Goal: Task Accomplishment & Management: Manage account settings

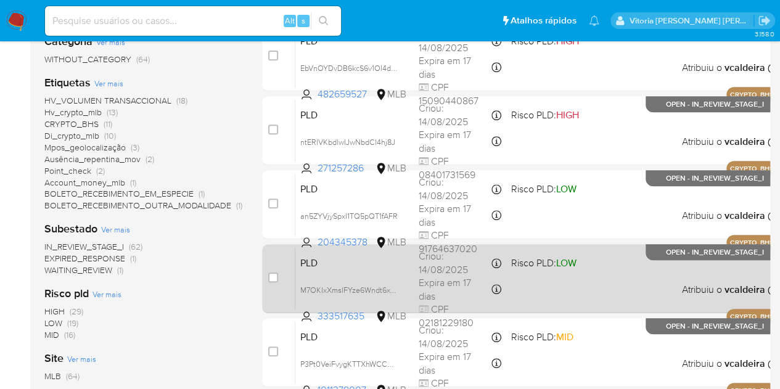
scroll to position [247, 0]
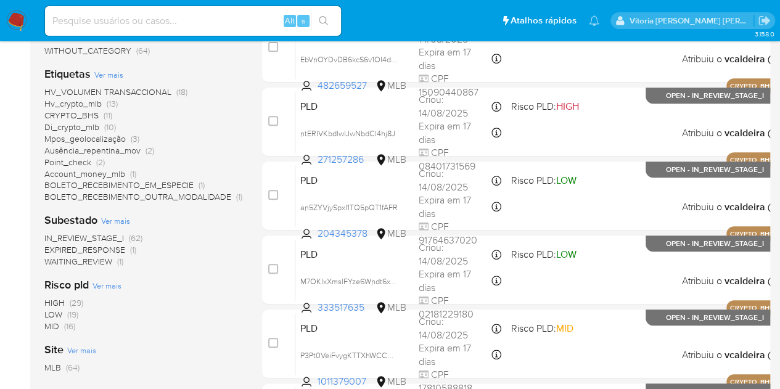
click at [168, 15] on input at bounding box center [193, 21] width 296 height 16
paste input "J9PmgLUuZeolNtFs4gQUMIzO"
type input "J9PmgLUuZeolNtFs4gQUMIzO"
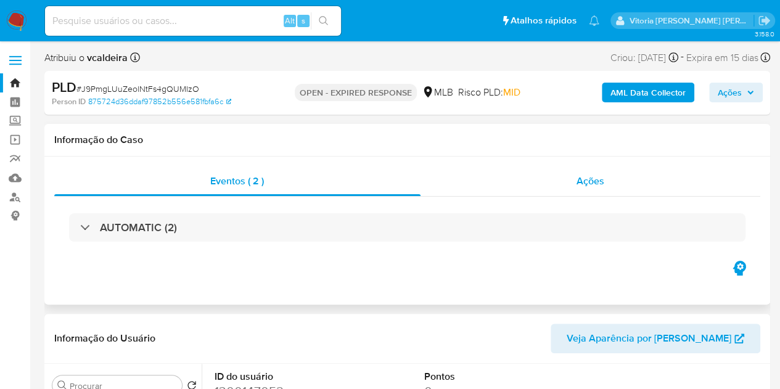
click at [593, 184] on span "Ações" at bounding box center [591, 181] width 28 height 14
select select "10"
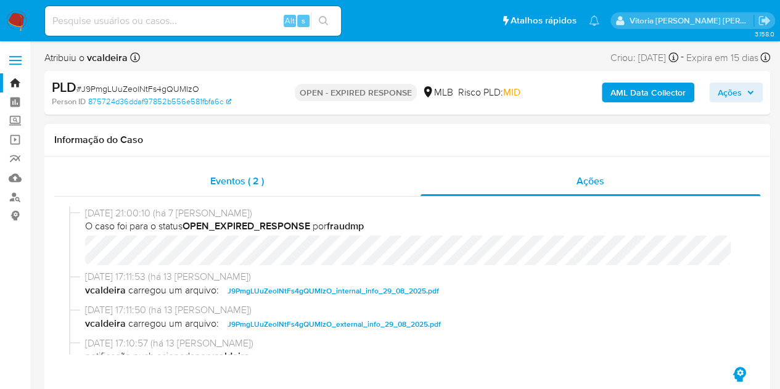
click at [226, 184] on span "Eventos ( 2 )" at bounding box center [237, 181] width 54 height 14
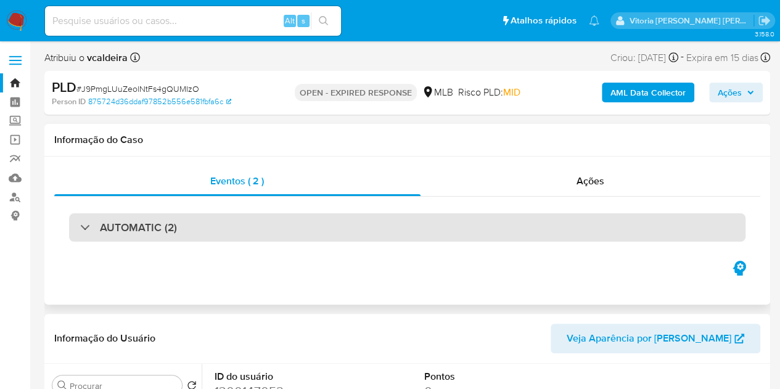
click at [128, 229] on h3 "AUTOMATIC (2)" at bounding box center [138, 228] width 77 height 14
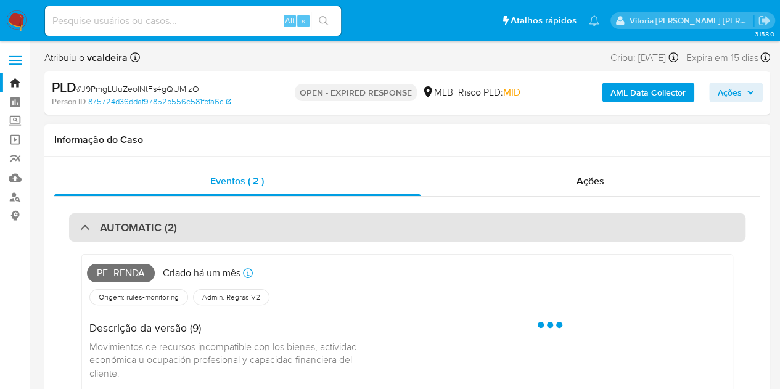
click at [128, 229] on h3 "AUTOMATIC (2)" at bounding box center [138, 228] width 77 height 14
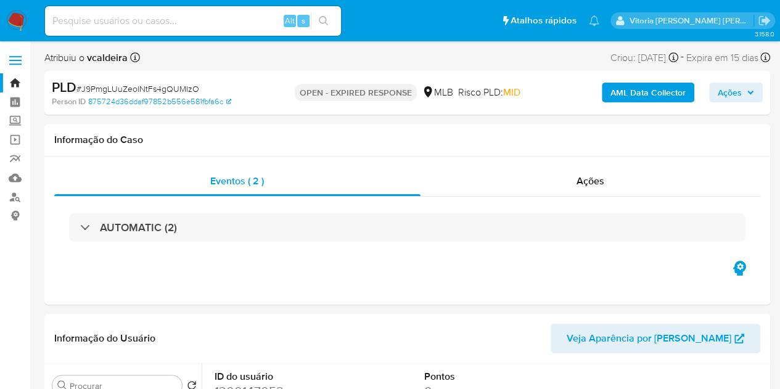
click at [9, 18] on img at bounding box center [16, 20] width 21 height 21
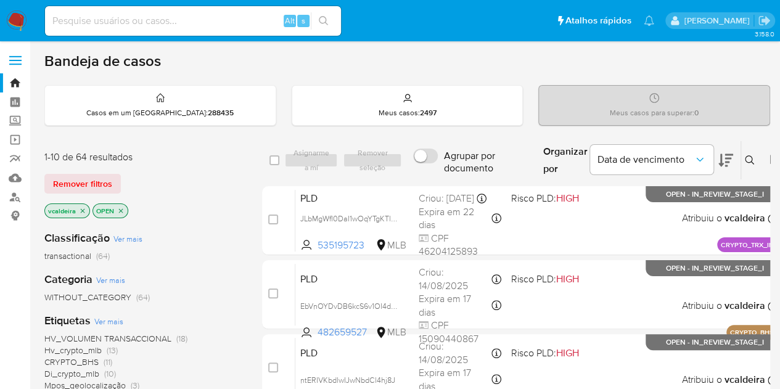
click at [748, 157] on icon at bounding box center [750, 160] width 10 height 10
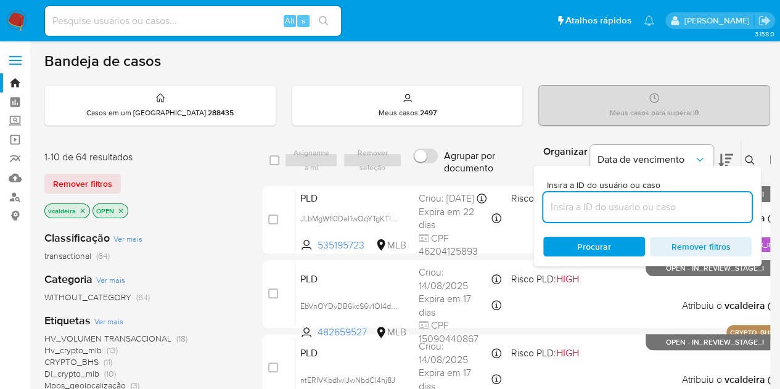
click at [598, 201] on input at bounding box center [647, 207] width 208 height 16
type input "J9PmgLUuZeolNtFs4gQUMIzO"
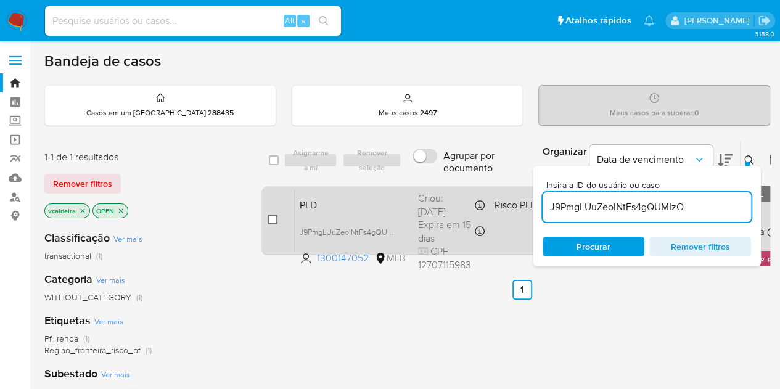
click at [270, 222] on input "checkbox" at bounding box center [273, 220] width 10 height 10
checkbox input "true"
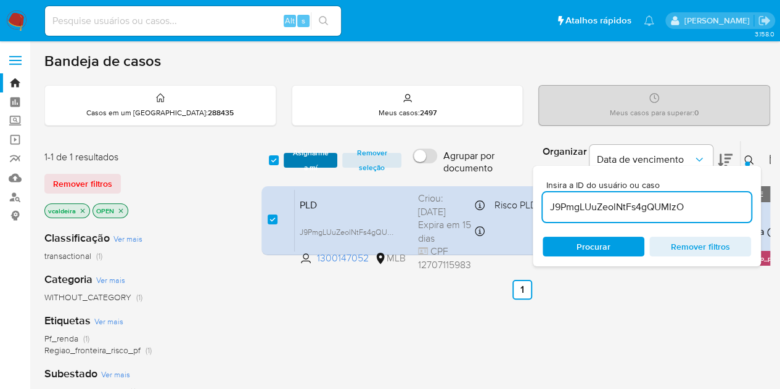
click at [310, 160] on span "Asignarme a mí" at bounding box center [310, 160] width 41 height 12
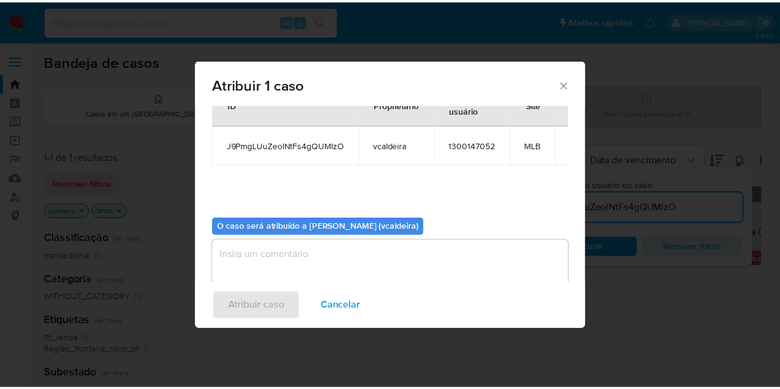
scroll to position [63, 0]
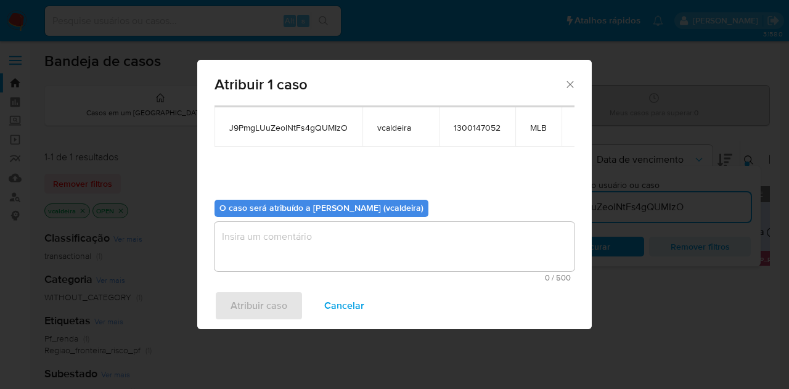
click at [296, 245] on textarea "assign-modal" at bounding box center [395, 246] width 360 height 49
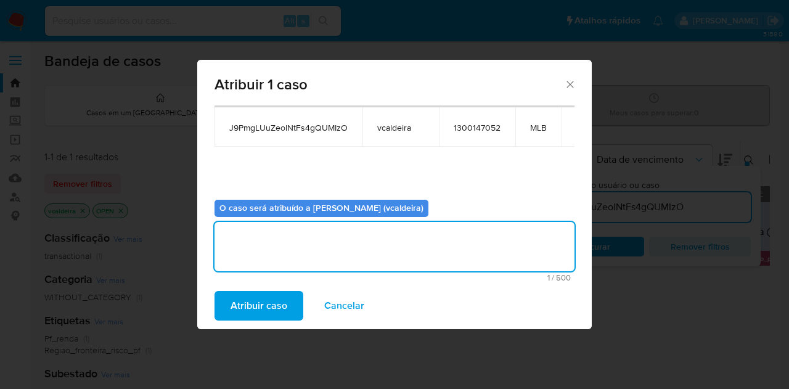
click at [266, 305] on span "Atribuir caso" at bounding box center [259, 305] width 57 height 27
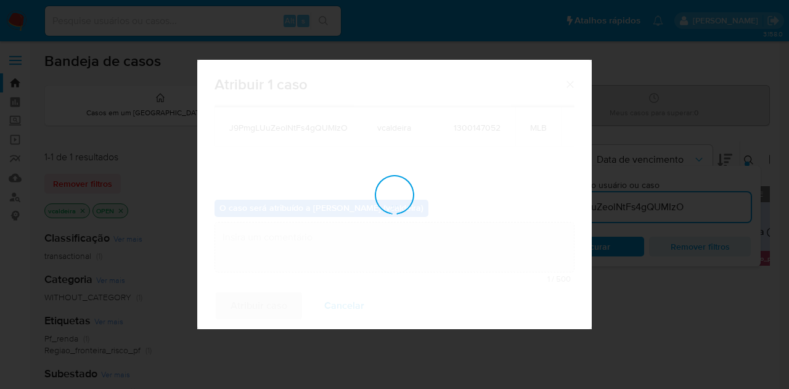
checkbox input "false"
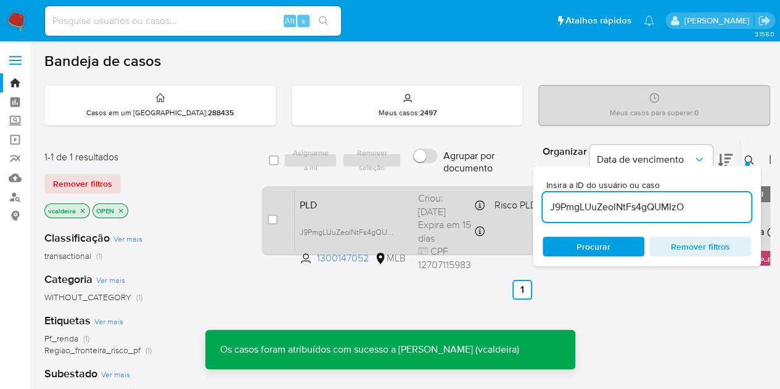
click at [369, 194] on div "PLD J9PmgLUuZeolNtFs4gQUMIzO 1300147052 MLB Risco PLD: MID Criou: 12/08/2025 Cr…" at bounding box center [536, 220] width 482 height 62
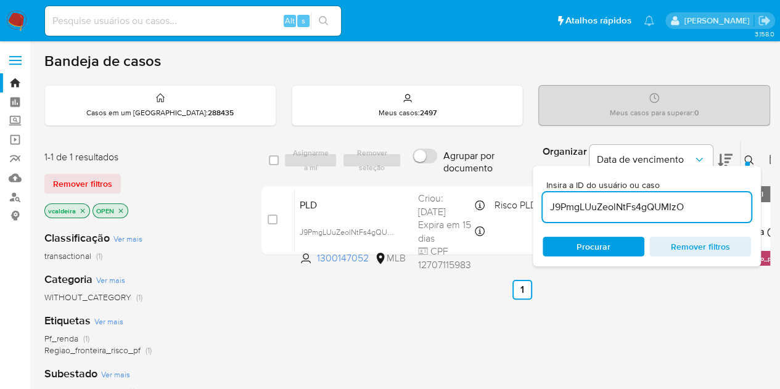
click at [9, 20] on img at bounding box center [16, 20] width 21 height 21
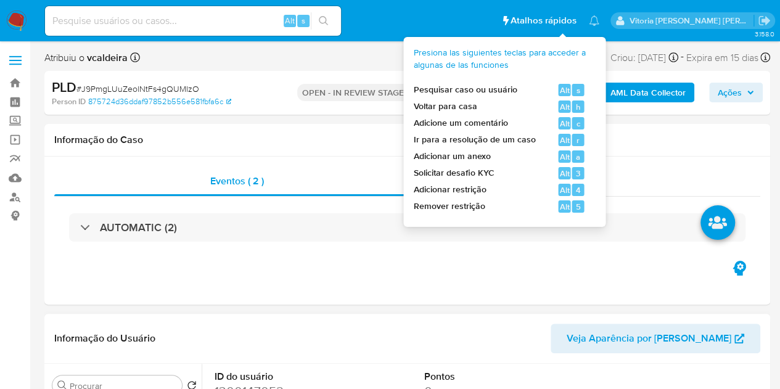
select select "10"
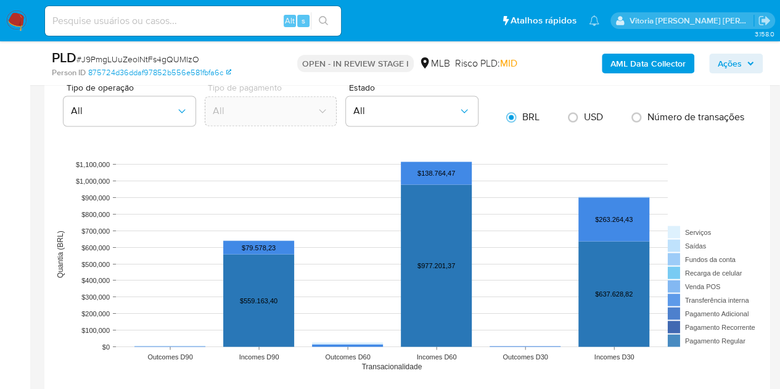
scroll to position [1233, 0]
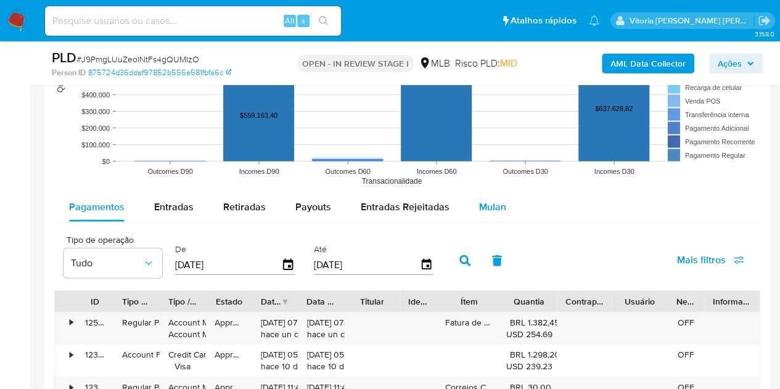
click at [490, 208] on span "Mulan" at bounding box center [492, 207] width 27 height 14
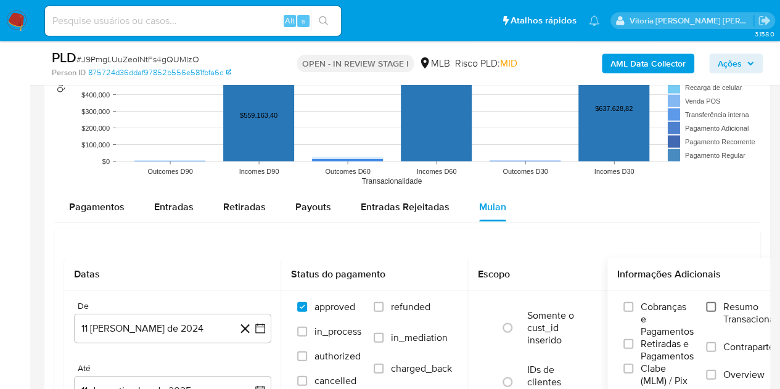
click at [716, 307] on input "Resumo Transacionalidade" at bounding box center [711, 307] width 10 height 10
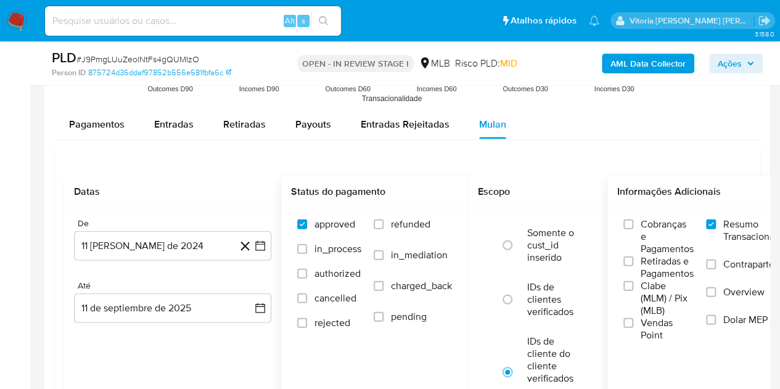
scroll to position [1357, 0]
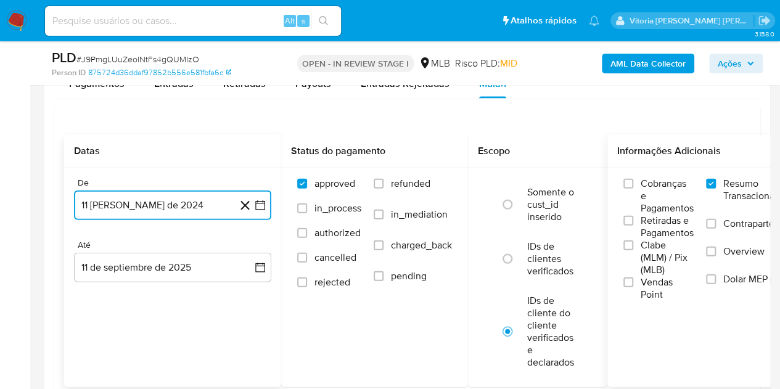
click at [167, 203] on button "11 [PERSON_NAME] de 2024" at bounding box center [172, 206] width 197 height 30
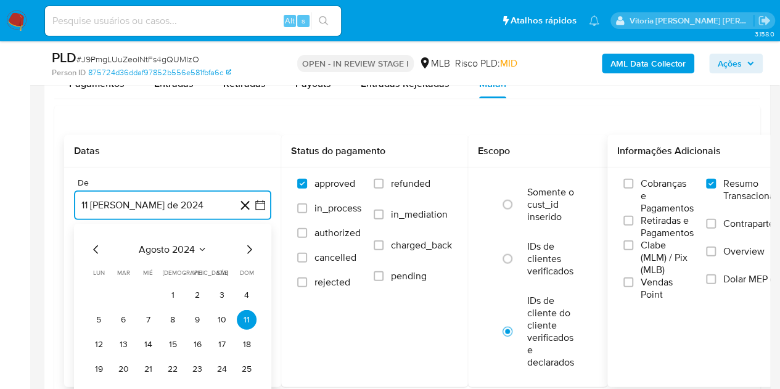
click at [180, 249] on span "agosto 2024" at bounding box center [167, 250] width 56 height 12
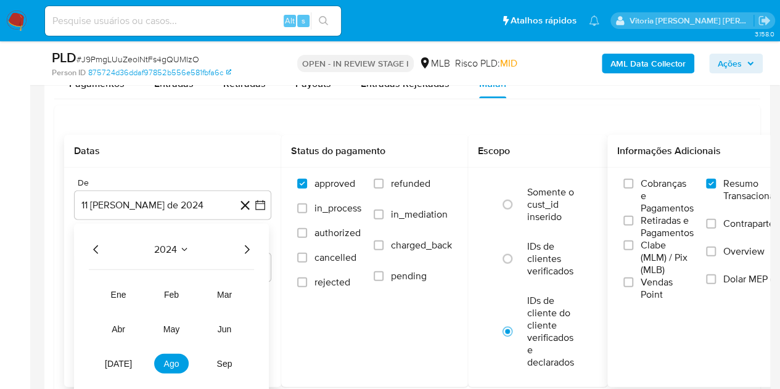
click at [242, 245] on icon "Año siguiente" at bounding box center [246, 249] width 15 height 15
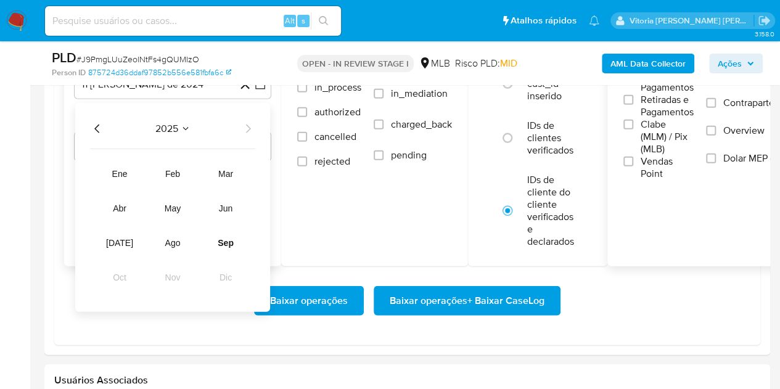
scroll to position [1480, 0]
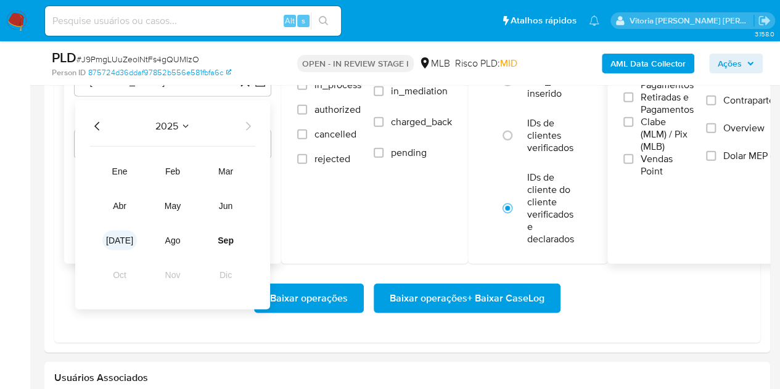
click at [126, 241] on button "jul" at bounding box center [119, 241] width 35 height 20
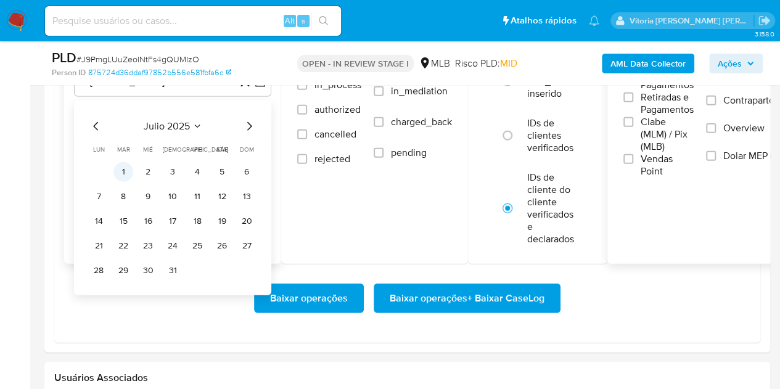
click at [125, 164] on button "1" at bounding box center [123, 172] width 20 height 20
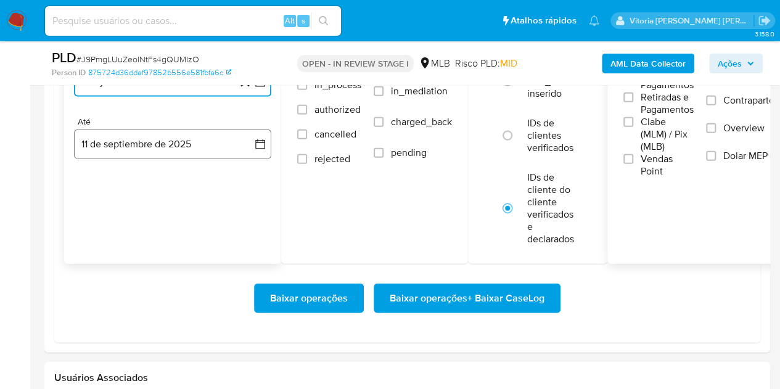
click at [138, 138] on button "11 de septiembre de 2025" at bounding box center [172, 145] width 197 height 30
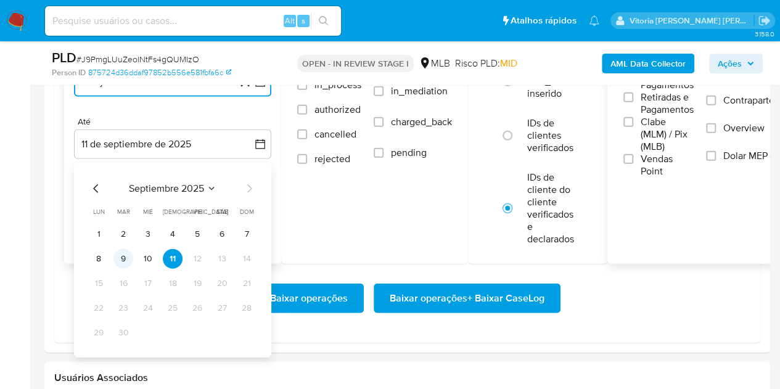
click at [127, 257] on button "9" at bounding box center [123, 259] width 20 height 20
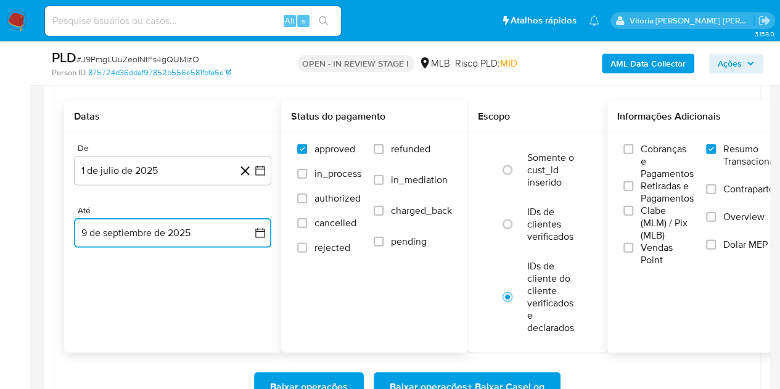
scroll to position [1418, 0]
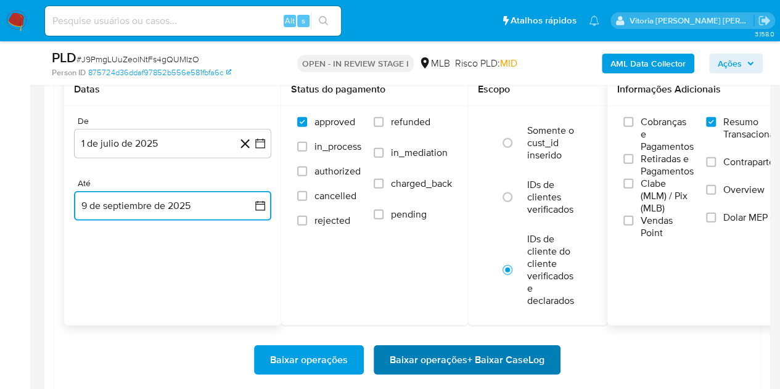
click at [432, 353] on span "Baixar operações + Baixar CaseLog" at bounding box center [467, 360] width 155 height 27
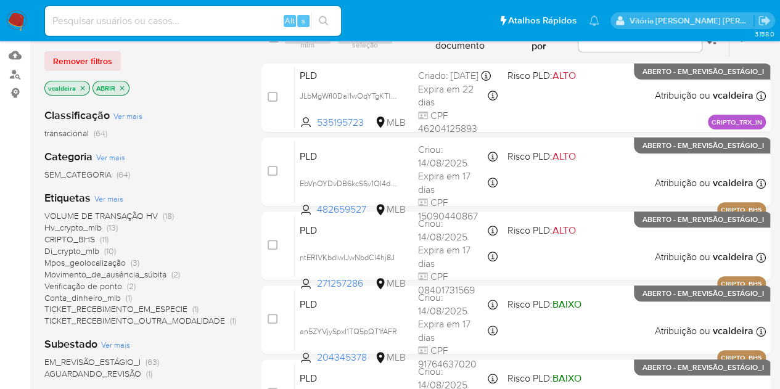
scroll to position [123, 0]
click at [65, 225] on font "Hv_crypto_mlb" at bounding box center [72, 227] width 57 height 12
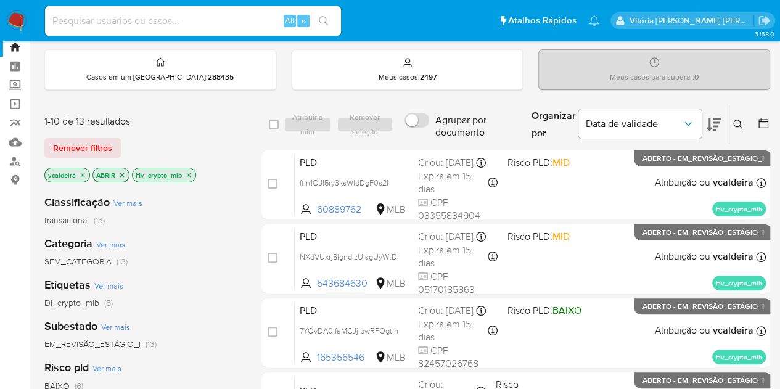
scroll to position [62, 0]
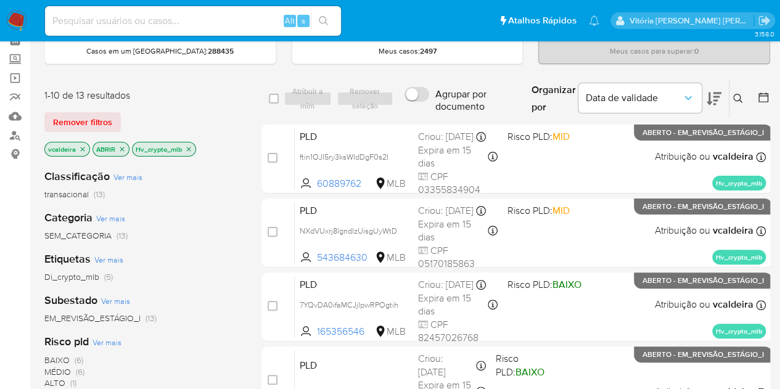
click at [53, 380] on font "ALTO" at bounding box center [54, 383] width 21 height 12
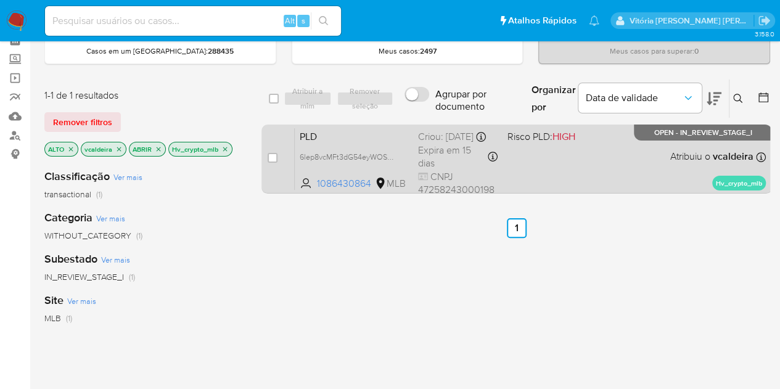
click at [685, 134] on span "OPEN - IN_REVIEW_STAGE_I" at bounding box center [703, 133] width 98 height 7
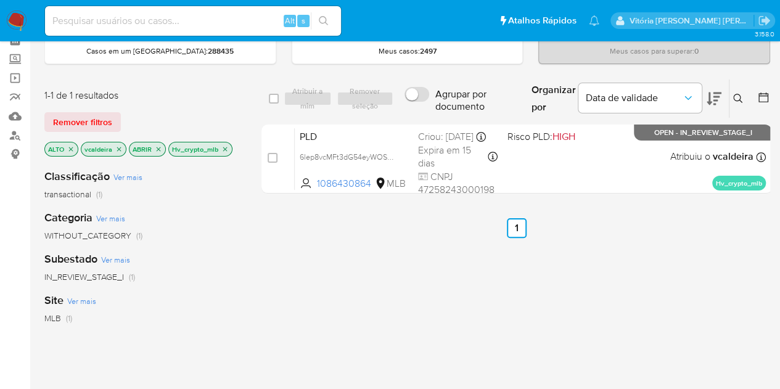
click at [70, 147] on icon "fechar filtro" at bounding box center [70, 149] width 7 height 7
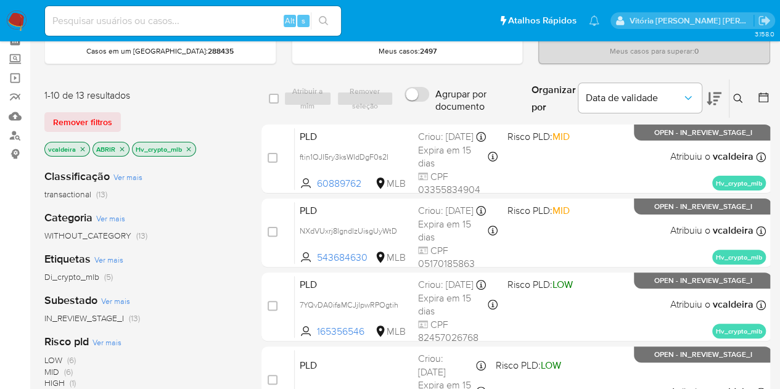
click at [46, 374] on span "MID" at bounding box center [51, 372] width 15 height 12
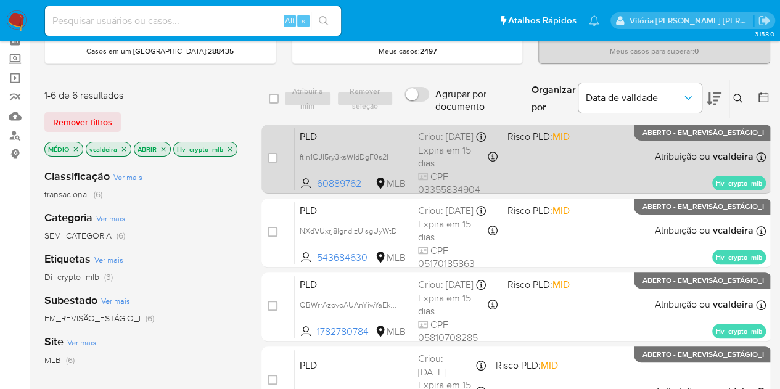
click at [657, 139] on p "ABERTO - EM_REVISÃO_ESTÁGIO_I" at bounding box center [703, 133] width 138 height 16
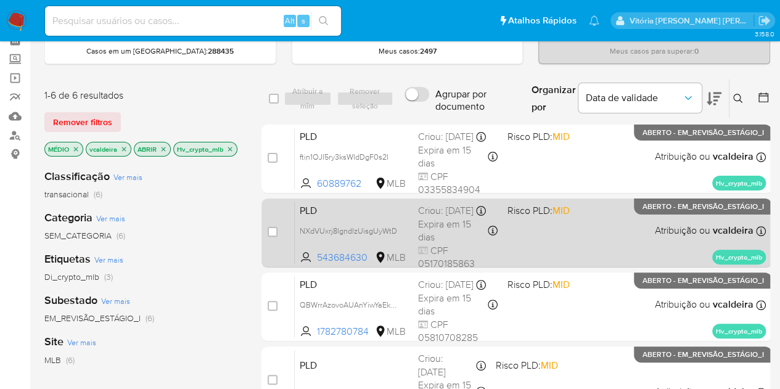
click at [672, 213] on p "ABERTO - EM_REVISÃO_ESTÁGIO_I" at bounding box center [703, 207] width 138 height 16
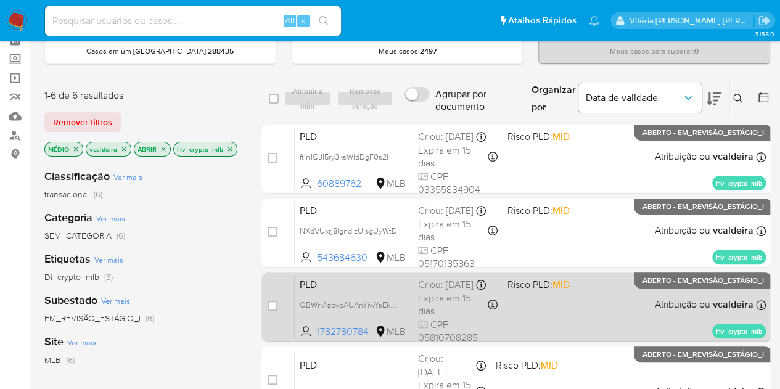
click at [685, 308] on div "PLD QBWrrAzovoAUAnYiwYaEkbbr 1782780784 MLB Risco PLD: MID Criou: 12/08/2025 Cr…" at bounding box center [530, 307] width 471 height 62
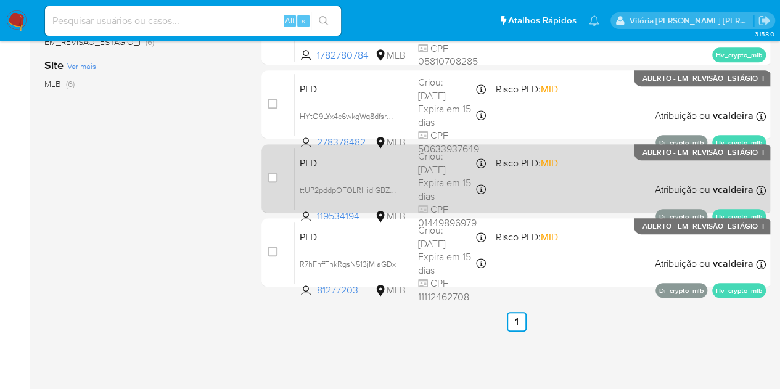
scroll to position [361, 0]
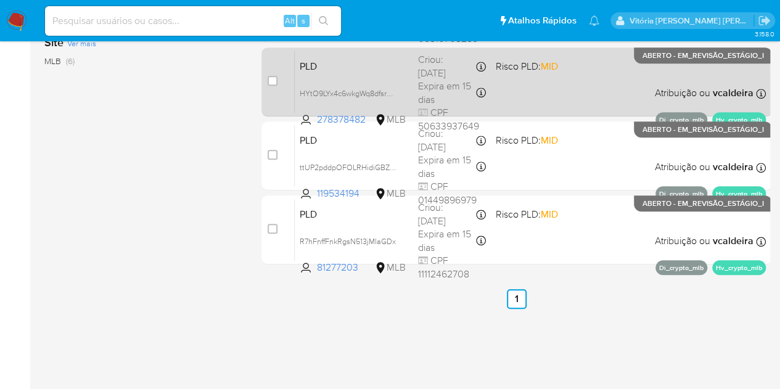
click at [703, 65] on div "PLD HYtO9LYx4c6wkgWq8dfsrwHx 278378482 MLB Risco PLD: MID Criou: 12/08/2025 Cri…" at bounding box center [530, 82] width 471 height 62
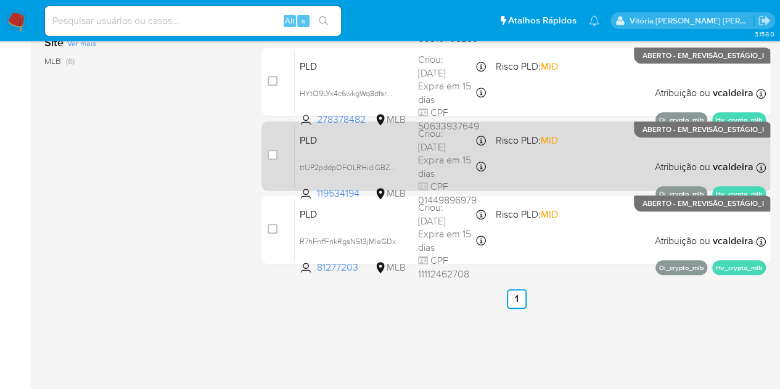
click at [677, 139] on div "PLD ttUP2pddpOFOLRHidiGBZGln 119534194 MLB Risco PLD: MID Criou: 12/08/2025 Cri…" at bounding box center [530, 156] width 471 height 62
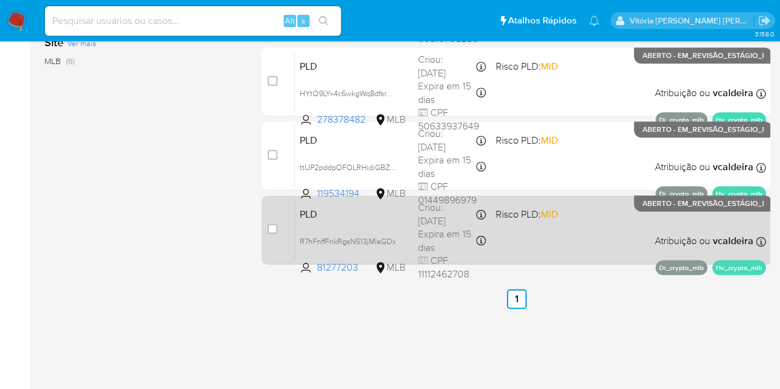
click at [670, 224] on div "PLD R7hFnffFnkRgsN513jMlaGDx 81277203 MLB Risco PLD: MID Criou: 12/08/2025 Cria…" at bounding box center [530, 230] width 471 height 62
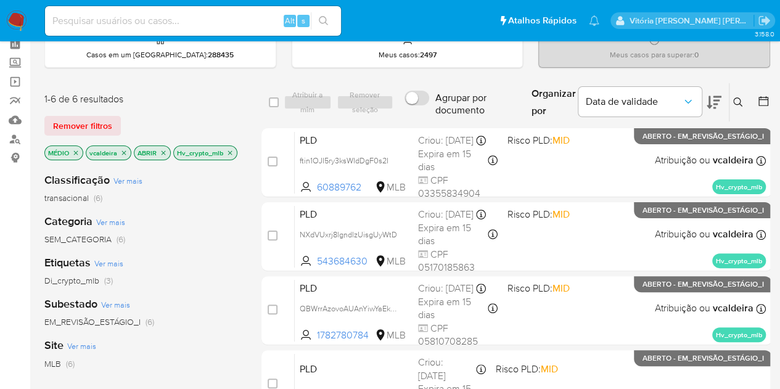
scroll to position [52, 0]
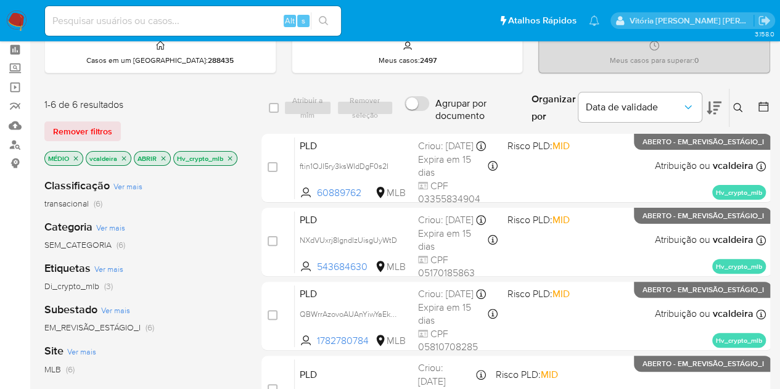
click at [74, 158] on icon "fechar filtro" at bounding box center [76, 158] width 4 height 4
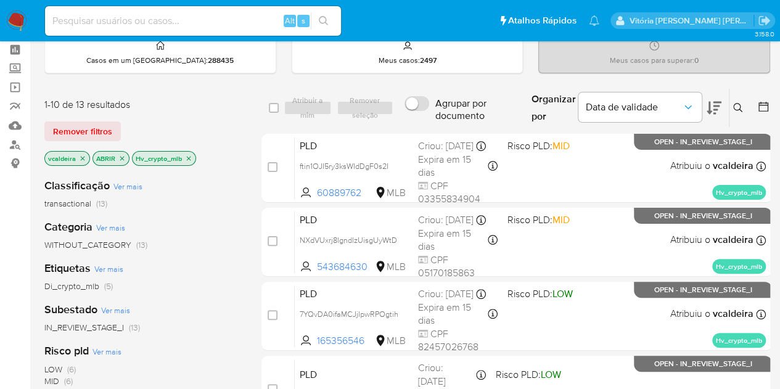
click at [62, 369] on span "LOW" at bounding box center [53, 369] width 18 height 12
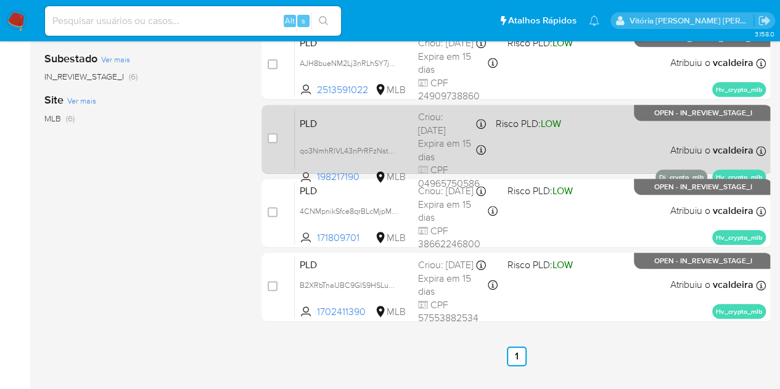
scroll to position [361, 0]
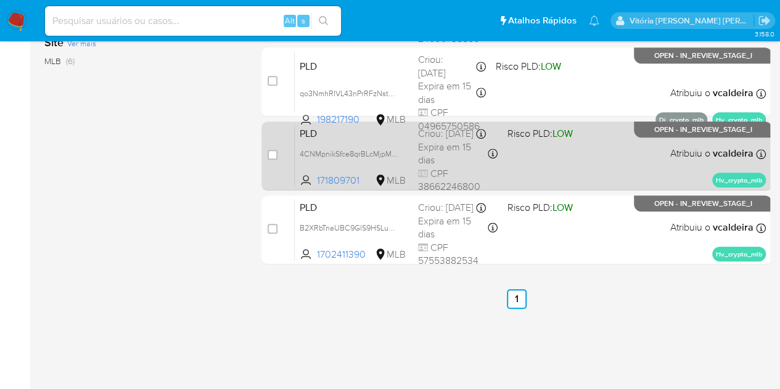
click at [667, 126] on span "OPEN - IN_REVIEW_STAGE_I" at bounding box center [703, 129] width 98 height 7
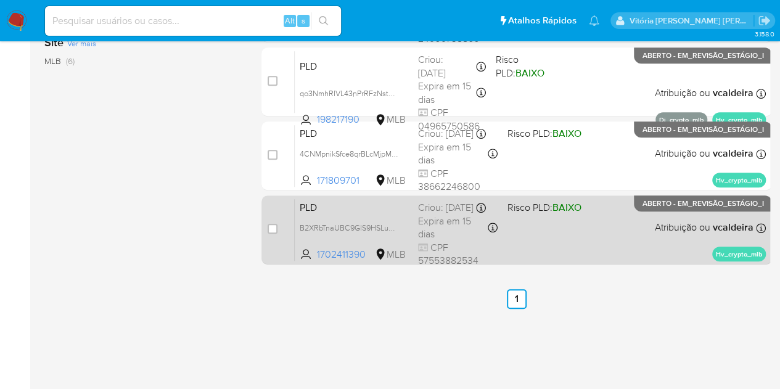
click at [701, 213] on div "PLD B2XRbTnaUBC9GlS9HSLuLklE 1702411390 MLB Risco PLD: BAIXO Criou: 12/08/2025 …" at bounding box center [530, 230] width 471 height 62
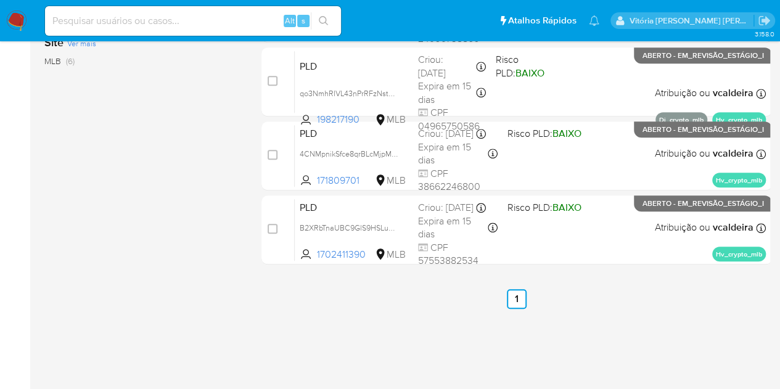
click at [138, 17] on input at bounding box center [193, 21] width 296 height 16
paste input "o71D8Rk6nm2Oz1ebLvMjaiMe"
type input "o71D8Rk6nm2Oz1ebLvMjaiMe"
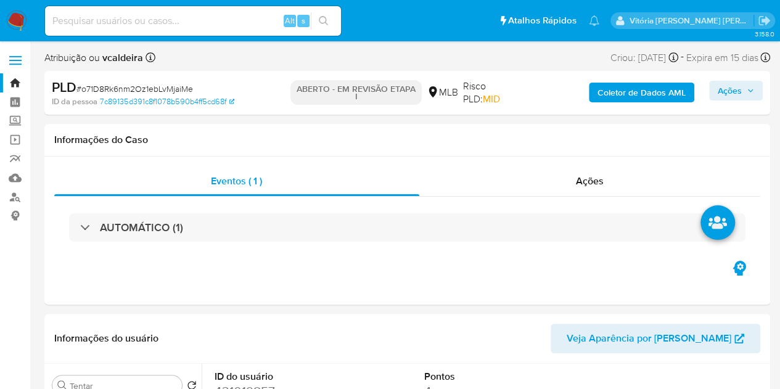
select select "10"
click at [16, 10] on img at bounding box center [16, 20] width 21 height 21
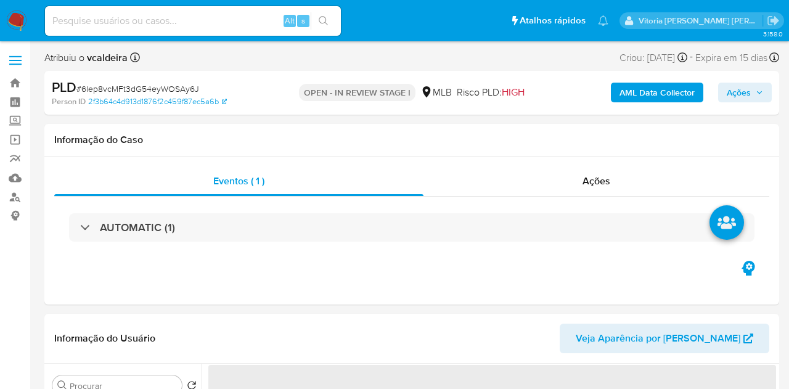
select select "10"
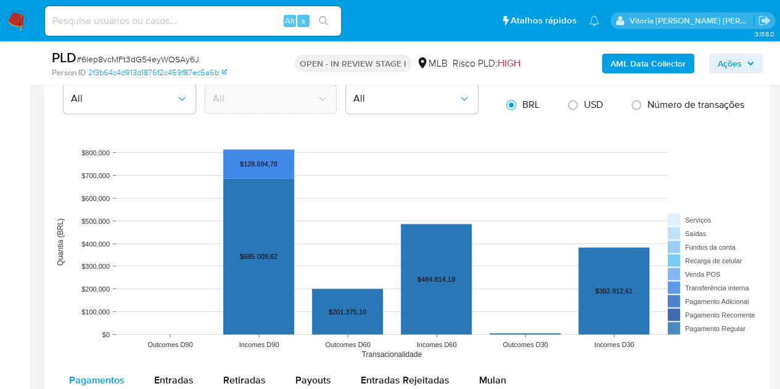
scroll to position [1233, 0]
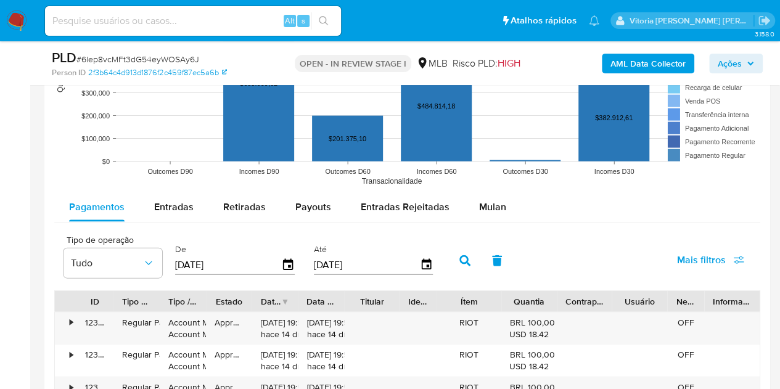
drag, startPoint x: 494, startPoint y: 207, endPoint x: 538, endPoint y: 184, distance: 49.6
click at [496, 208] on span "Mulan" at bounding box center [492, 207] width 27 height 14
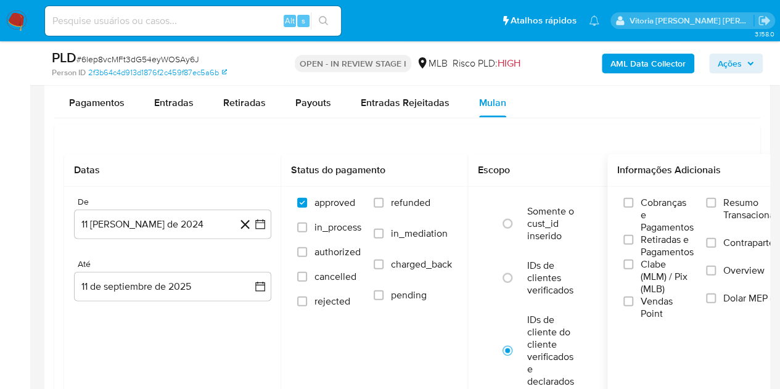
scroll to position [1357, 0]
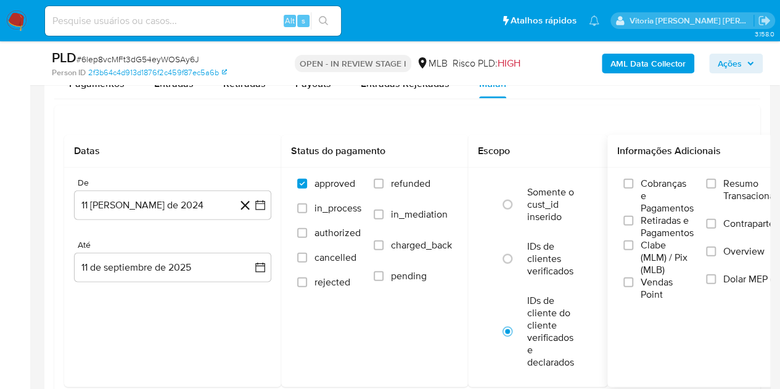
click at [746, 194] on span "Resumo Transacionalidade" at bounding box center [762, 190] width 78 height 25
click at [716, 189] on input "Resumo Transacionalidade" at bounding box center [711, 184] width 10 height 10
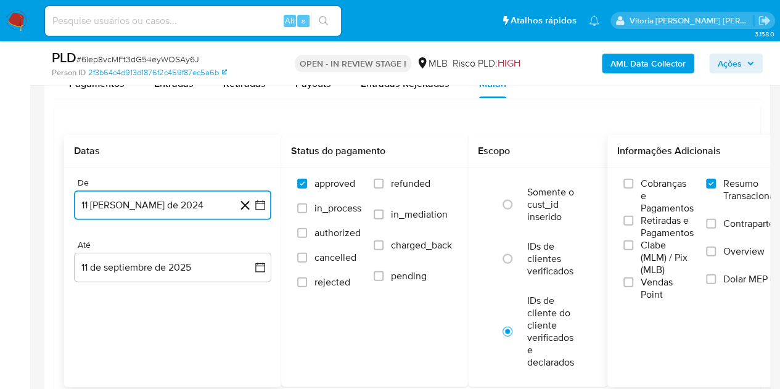
click at [110, 210] on button "11 [PERSON_NAME] de 2024" at bounding box center [172, 206] width 197 height 30
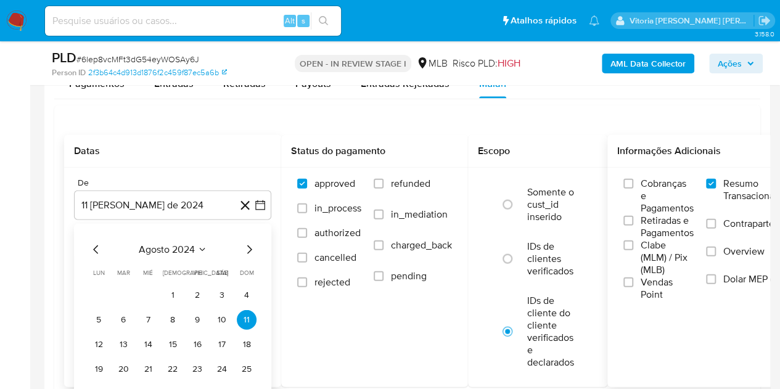
click at [183, 235] on div "agosto 2024 agosto 2024 lun lunes mar martes mié miércoles jue jueves vie viern…" at bounding box center [172, 321] width 197 height 195
click at [186, 244] on span "agosto 2024" at bounding box center [167, 250] width 56 height 12
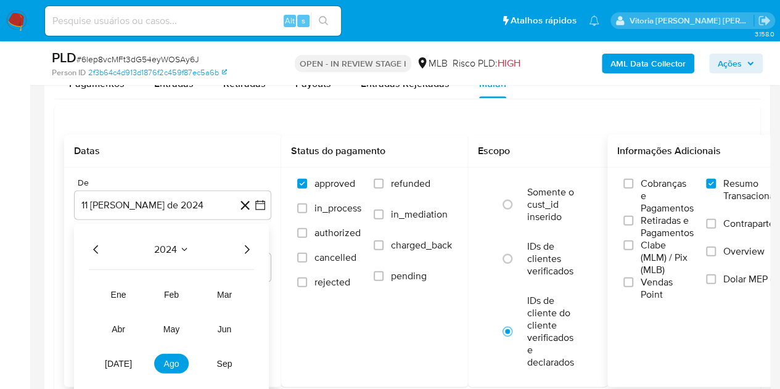
click at [251, 246] on icon "Año siguiente" at bounding box center [246, 249] width 15 height 15
click at [120, 359] on span "[DATE]" at bounding box center [118, 364] width 27 height 10
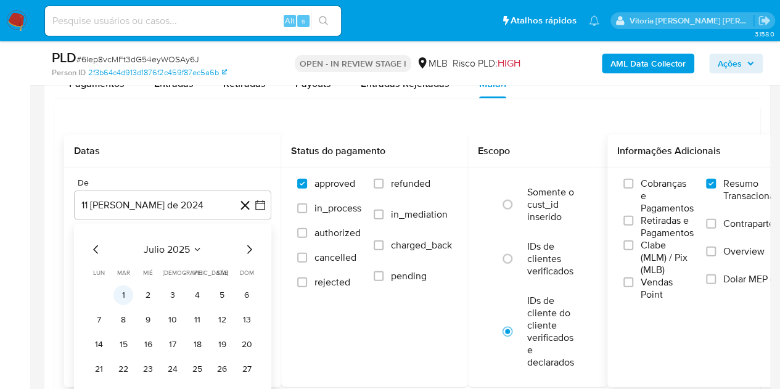
click at [124, 290] on button "1" at bounding box center [123, 296] width 20 height 20
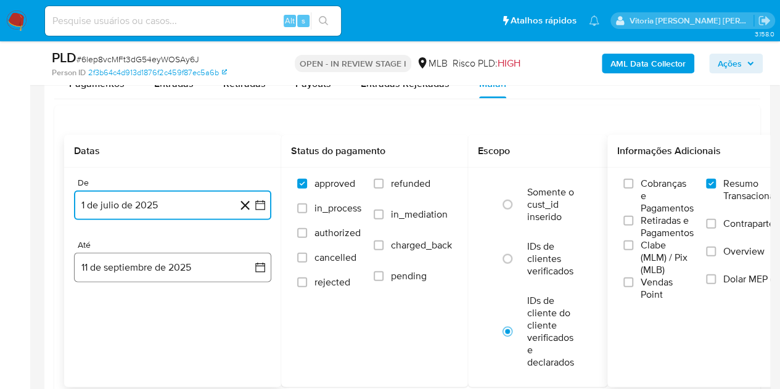
click at [123, 267] on button "11 de septiembre de 2025" at bounding box center [172, 268] width 197 height 30
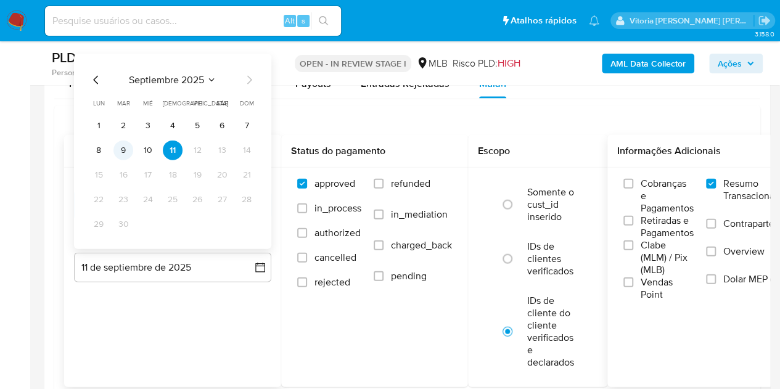
click at [127, 141] on button "9" at bounding box center [123, 151] width 20 height 20
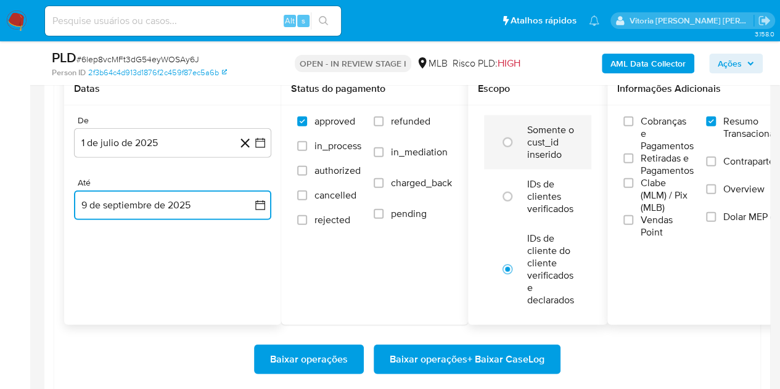
scroll to position [1480, 0]
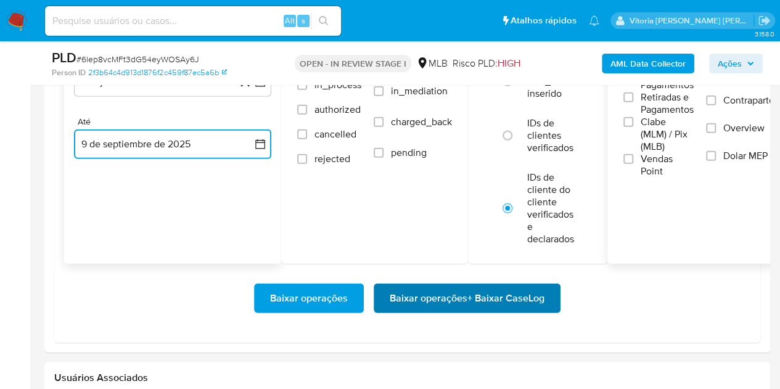
click at [424, 285] on span "Baixar operações + Baixar CaseLog" at bounding box center [467, 298] width 155 height 27
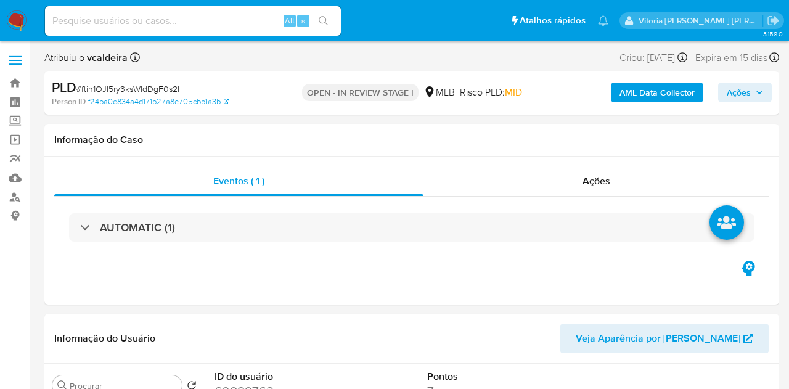
select select "10"
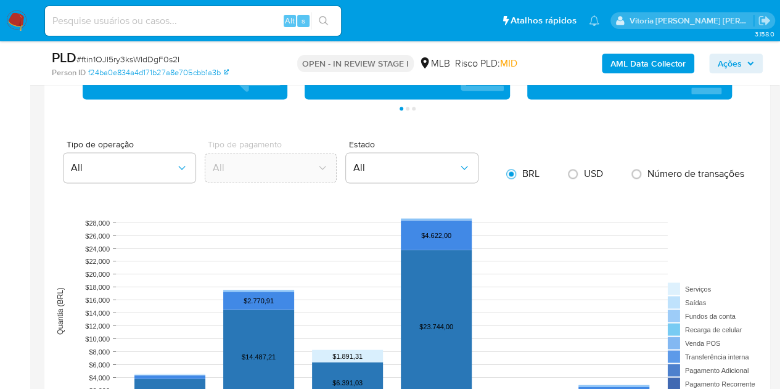
scroll to position [1110, 0]
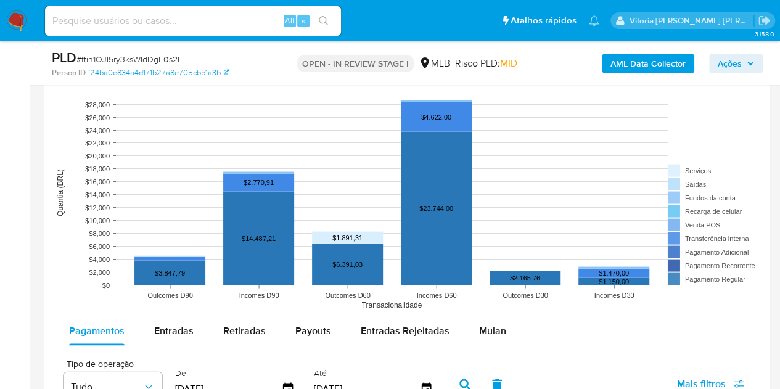
drag, startPoint x: 485, startPoint y: 334, endPoint x: 506, endPoint y: 310, distance: 31.0
click at [487, 334] on span "Mulan" at bounding box center [492, 330] width 27 height 14
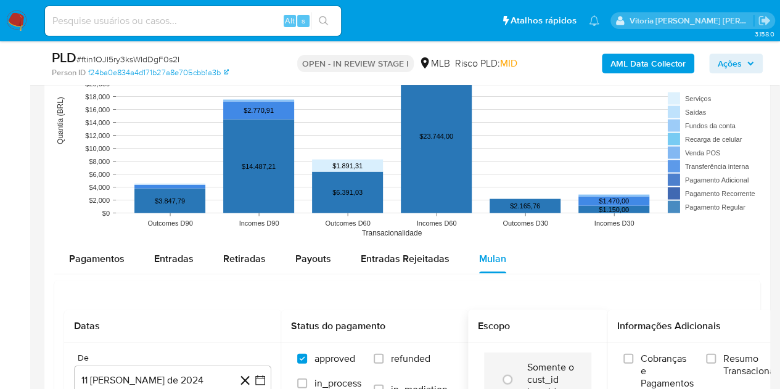
scroll to position [1295, 0]
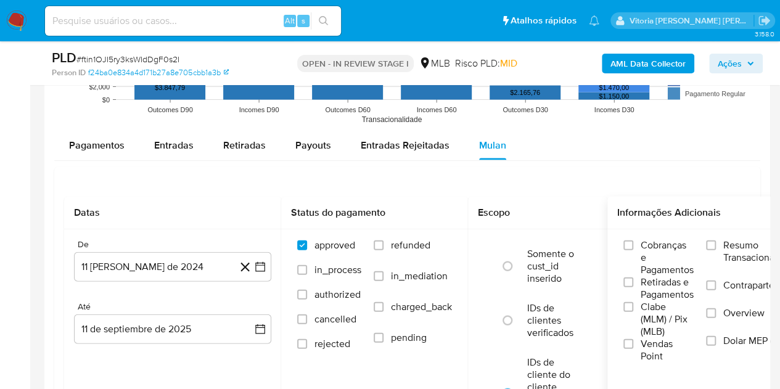
click at [743, 260] on span "Resumo Transacionalidade" at bounding box center [762, 251] width 78 height 25
click at [716, 250] on input "Resumo Transacionalidade" at bounding box center [711, 246] width 10 height 10
click at [152, 268] on button "11 [PERSON_NAME] de 2024" at bounding box center [172, 267] width 197 height 30
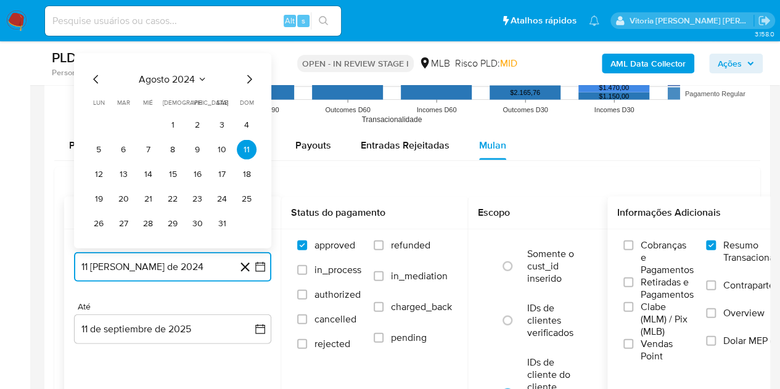
click at [180, 76] on span "agosto 2024" at bounding box center [167, 79] width 56 height 12
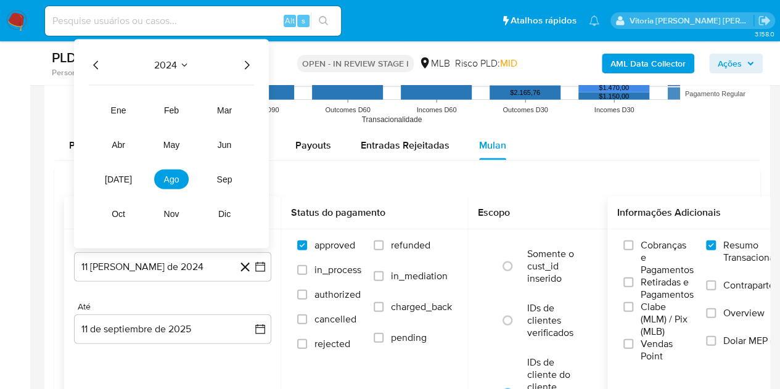
click at [245, 62] on icon "Año siguiente" at bounding box center [246, 65] width 15 height 15
click at [121, 176] on span "[DATE]" at bounding box center [118, 180] width 27 height 10
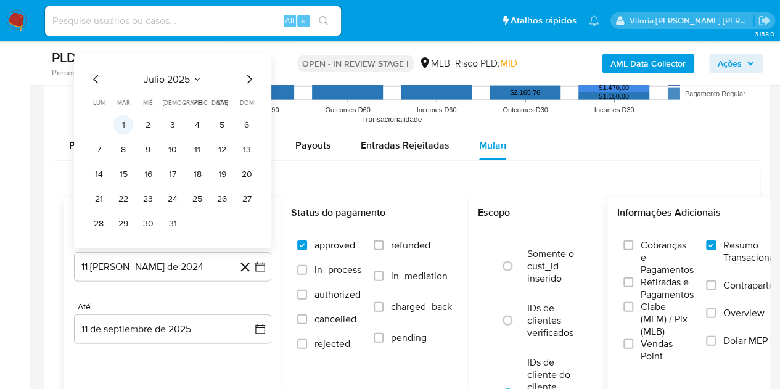
click at [125, 126] on button "1" at bounding box center [123, 125] width 20 height 20
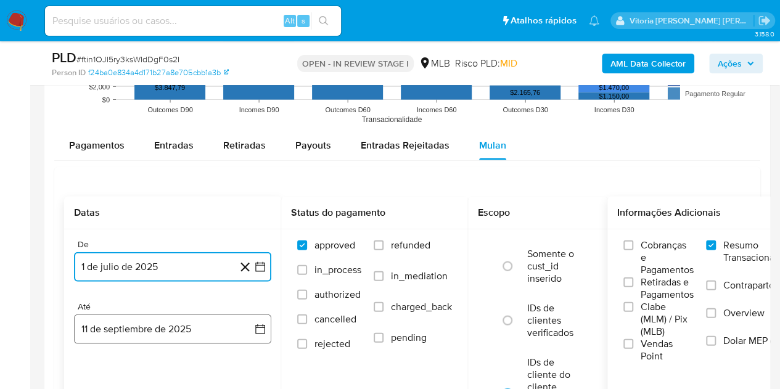
click at [123, 334] on button "11 de septiembre de 2025" at bounding box center [172, 330] width 197 height 30
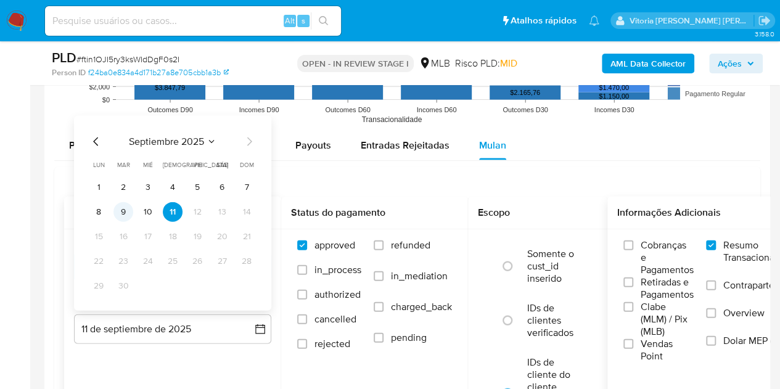
click at [130, 210] on button "9" at bounding box center [123, 212] width 20 height 20
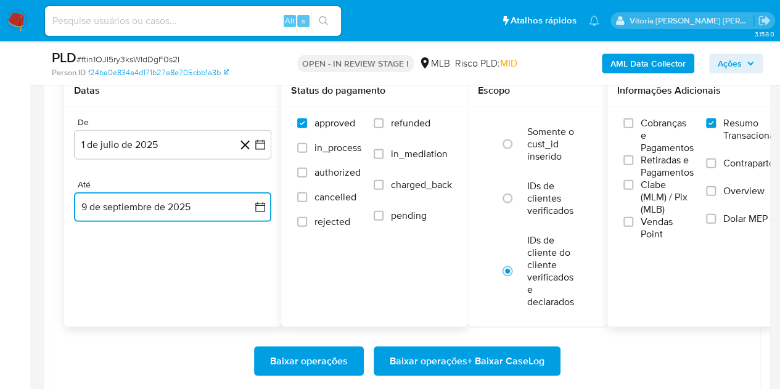
scroll to position [1418, 0]
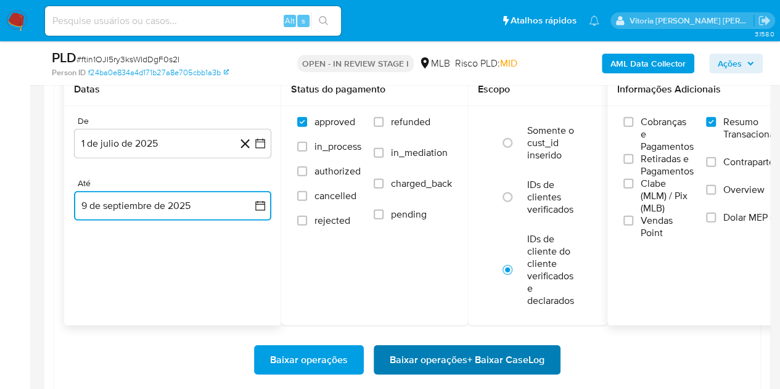
click at [447, 363] on span "Baixar operações + Baixar CaseLog" at bounding box center [467, 360] width 155 height 27
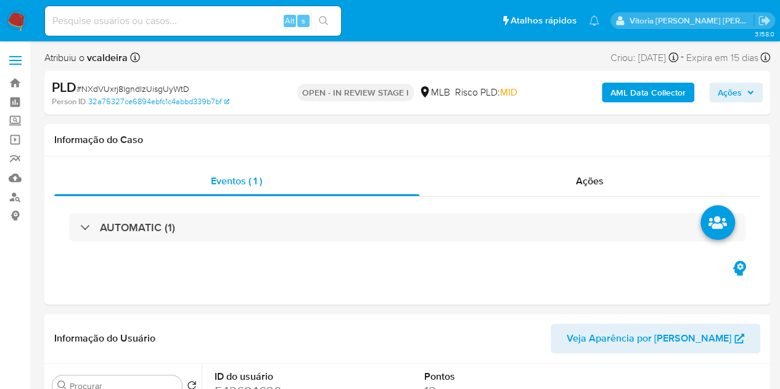
select select "10"
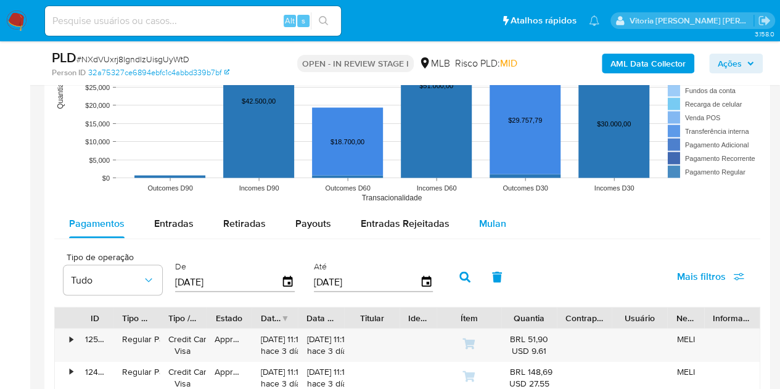
scroll to position [1110, 0]
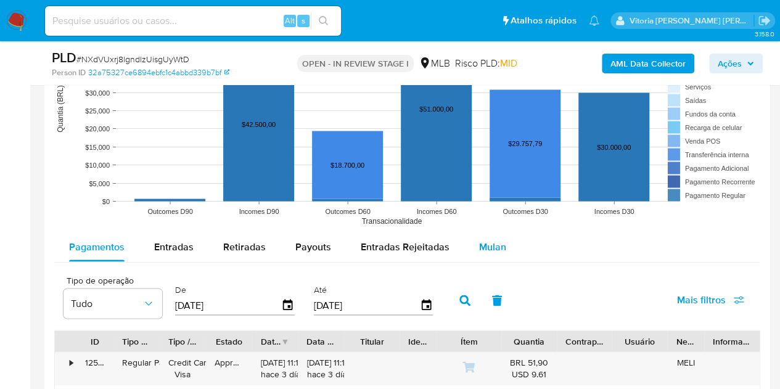
click at [486, 245] on span "Mulan" at bounding box center [492, 246] width 27 height 14
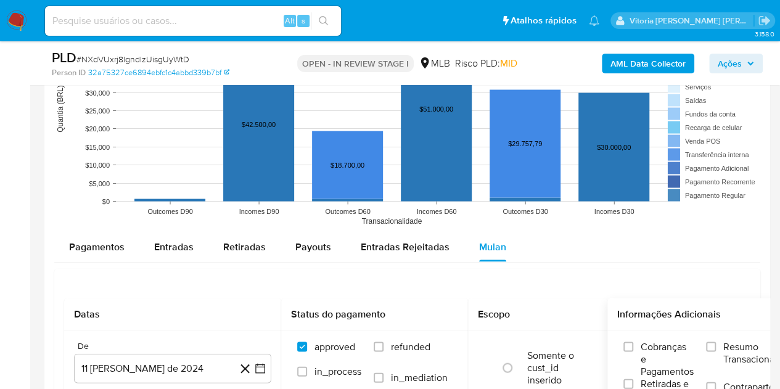
click at [726, 344] on label "Resumo Transacionalidade" at bounding box center [753, 360] width 95 height 40
click at [716, 344] on input "Resumo Transacionalidade" at bounding box center [711, 347] width 10 height 10
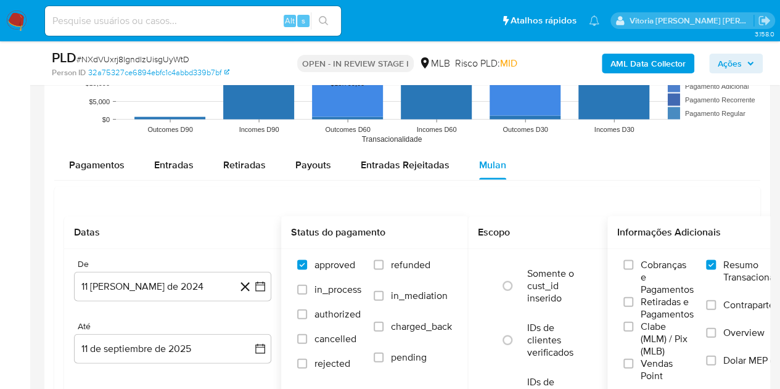
scroll to position [1233, 0]
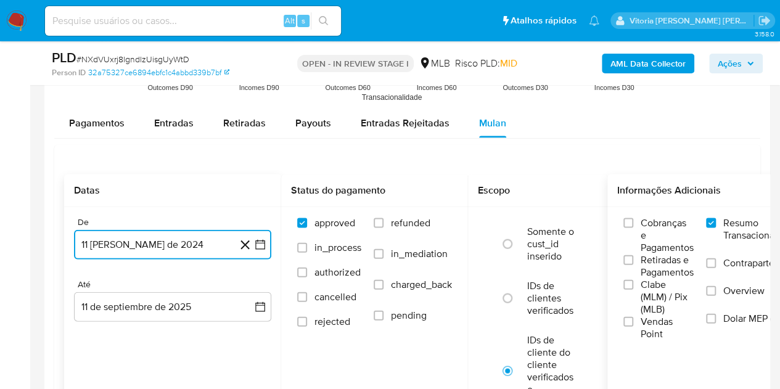
click at [107, 236] on button "11 [PERSON_NAME] de 2024" at bounding box center [172, 245] width 197 height 30
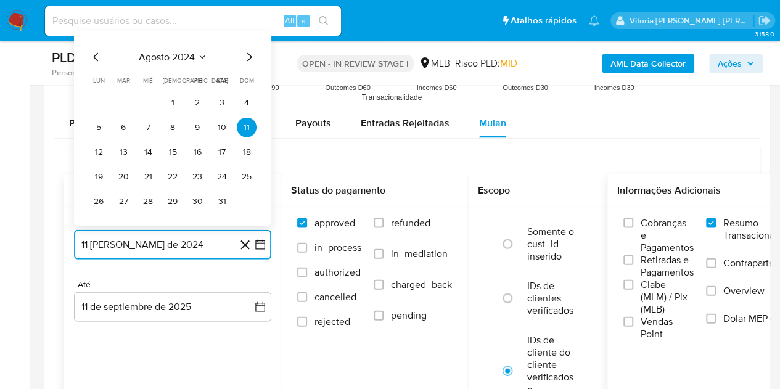
click at [162, 52] on span "agosto 2024" at bounding box center [167, 57] width 56 height 12
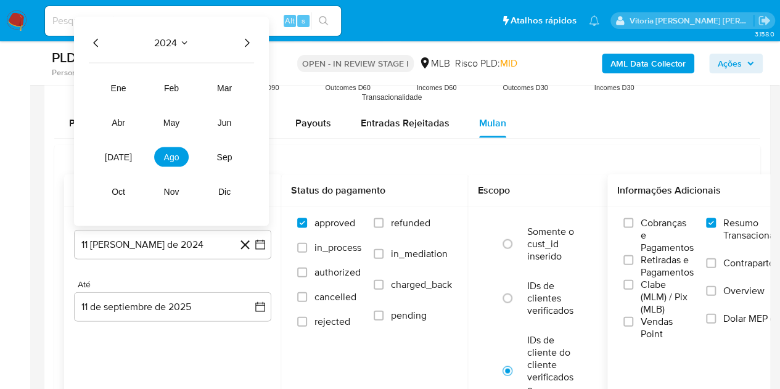
click at [251, 36] on icon "Año siguiente" at bounding box center [246, 43] width 15 height 15
click at [120, 163] on button "[DATE]" at bounding box center [118, 157] width 35 height 20
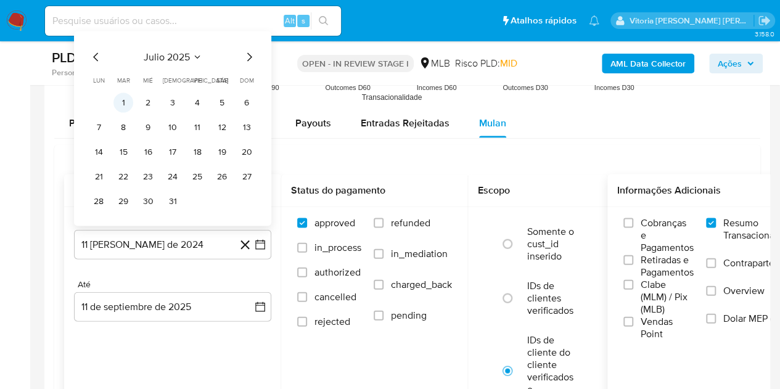
click at [128, 105] on button "1" at bounding box center [123, 103] width 20 height 20
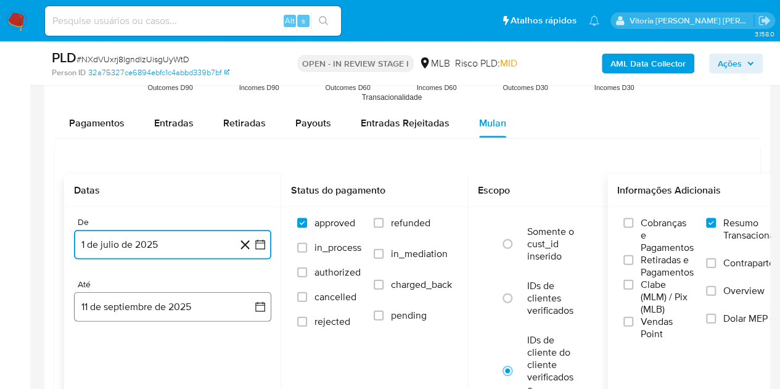
click at [128, 302] on button "11 de septiembre de 2025" at bounding box center [172, 307] width 197 height 30
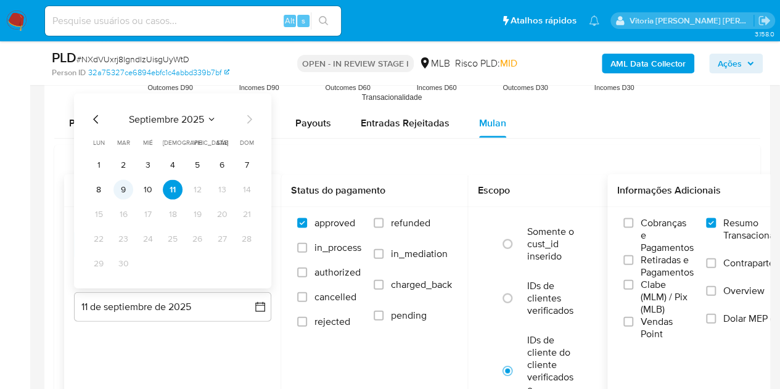
click at [127, 189] on button "9" at bounding box center [123, 190] width 20 height 20
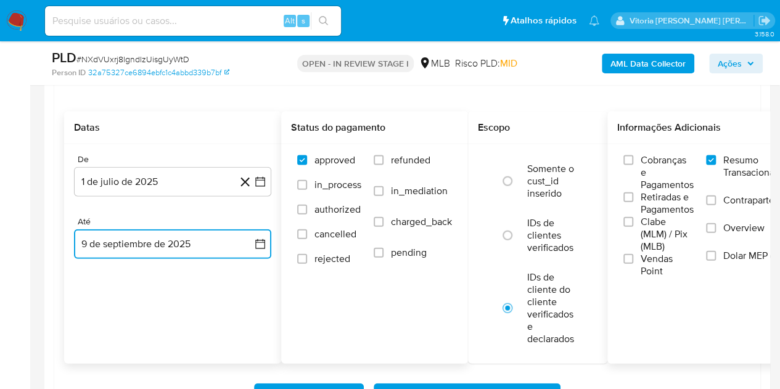
scroll to position [1357, 0]
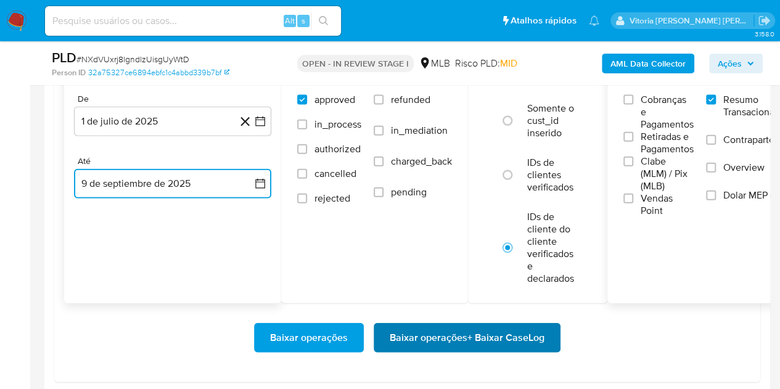
click at [437, 339] on span "Baixar operações + Baixar CaseLog" at bounding box center [467, 337] width 155 height 27
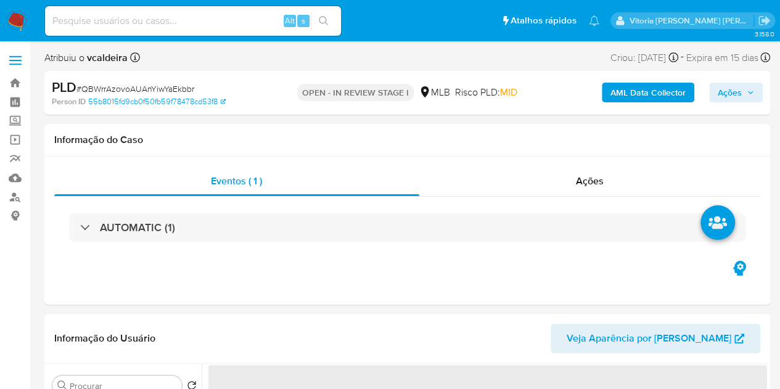
select select "10"
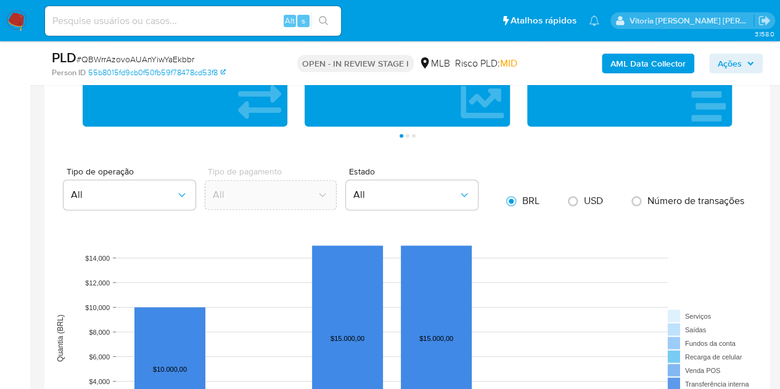
scroll to position [1110, 0]
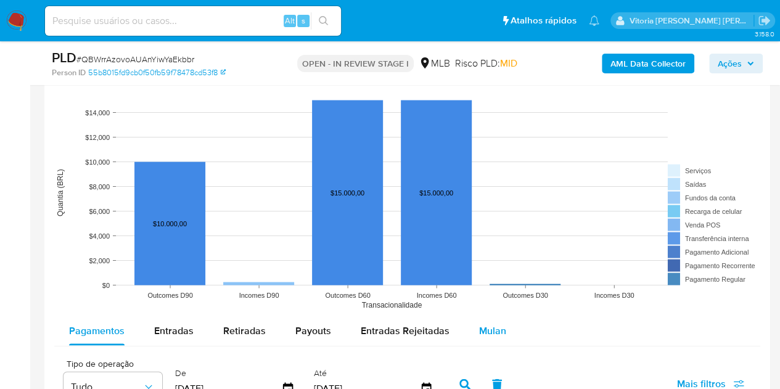
click at [495, 332] on span "Mulan" at bounding box center [492, 330] width 27 height 14
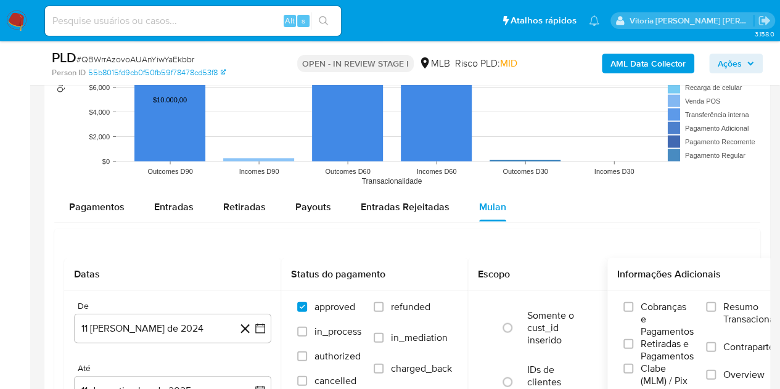
click at [744, 309] on span "Resumo Transacionalidade" at bounding box center [762, 313] width 78 height 25
click at [716, 309] on input "Resumo Transacionalidade" at bounding box center [711, 307] width 10 height 10
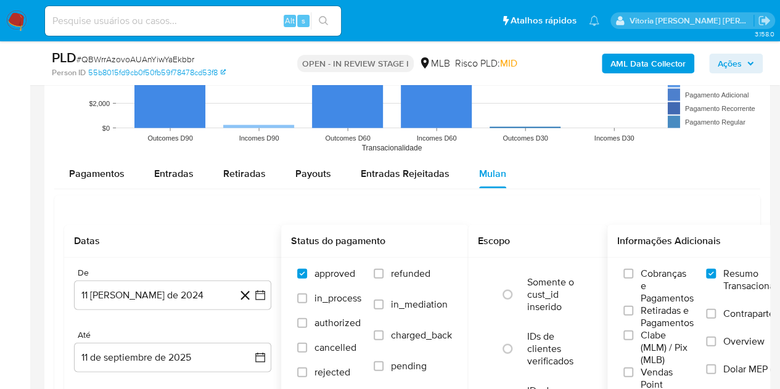
scroll to position [1418, 0]
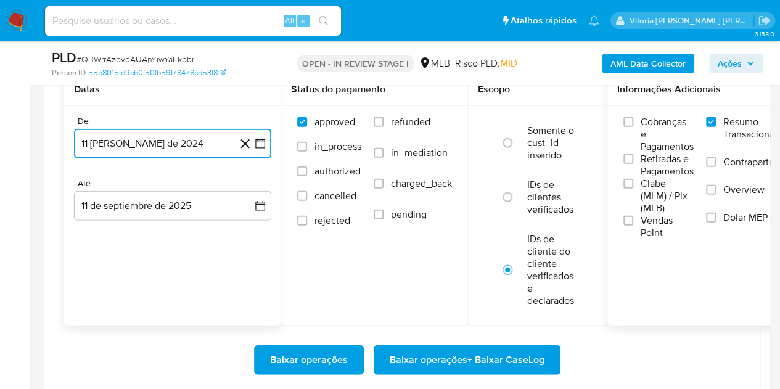
click at [157, 137] on button "11 [PERSON_NAME] de 2024" at bounding box center [172, 144] width 197 height 30
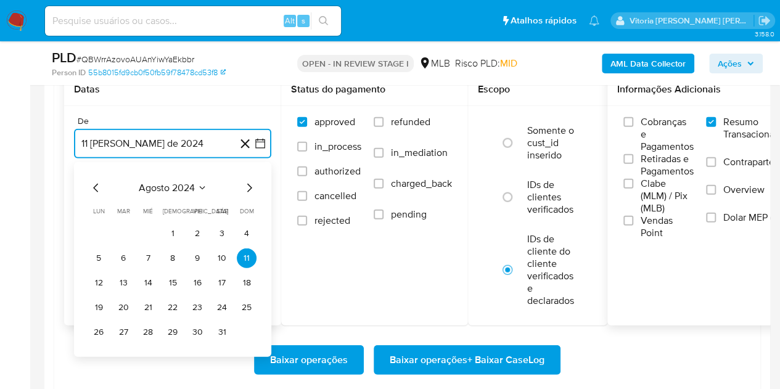
click at [186, 183] on span "agosto 2024" at bounding box center [167, 188] width 56 height 12
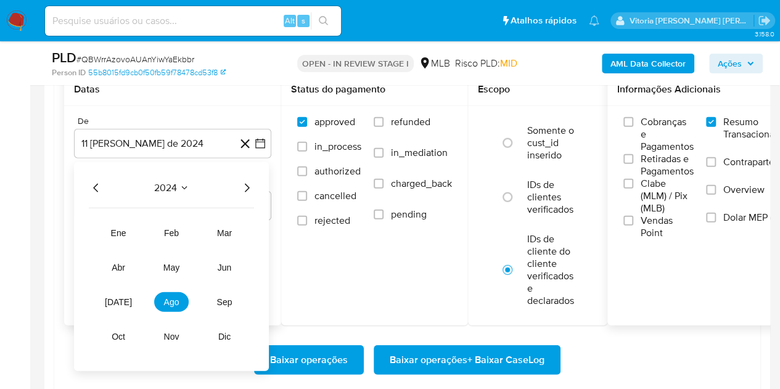
click at [249, 182] on icon "Año siguiente" at bounding box center [246, 188] width 15 height 15
click at [125, 303] on button "[DATE]" at bounding box center [118, 302] width 35 height 20
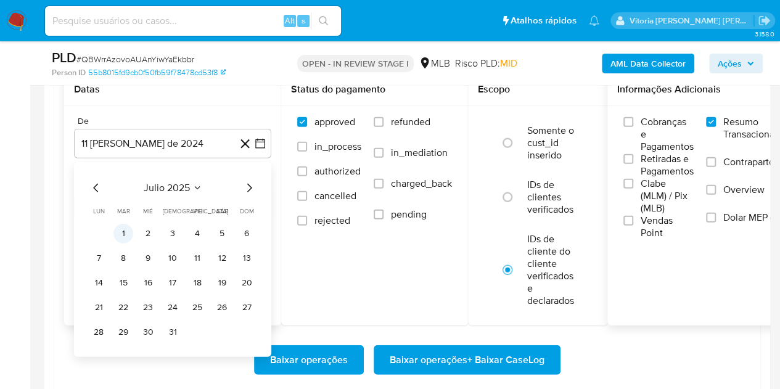
click at [129, 224] on button "1" at bounding box center [123, 234] width 20 height 20
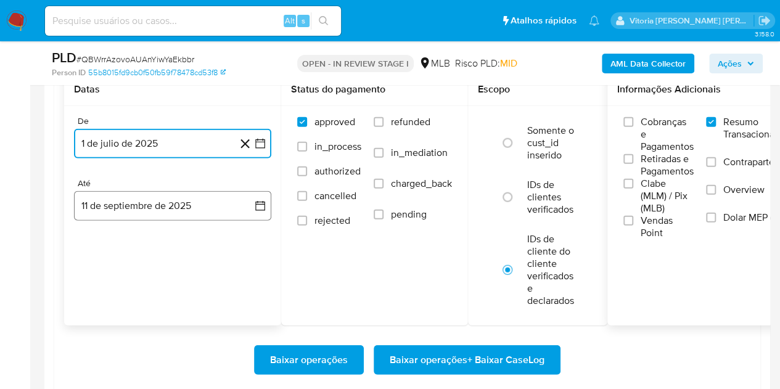
click at [131, 210] on button "11 de septiembre de 2025" at bounding box center [172, 206] width 197 height 30
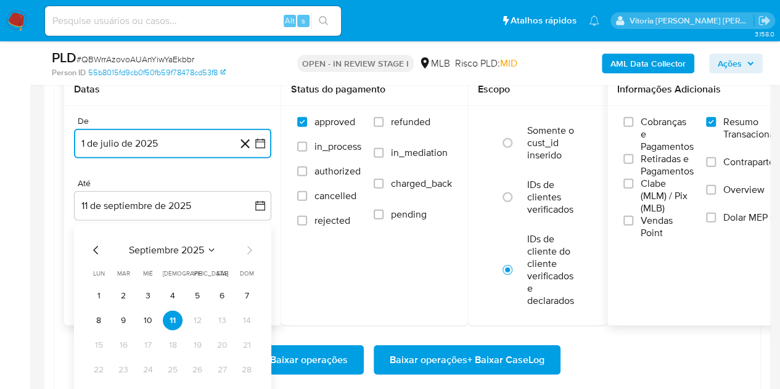
drag, startPoint x: 125, startPoint y: 321, endPoint x: 178, endPoint y: 322, distance: 53.0
click at [126, 320] on button "9" at bounding box center [123, 321] width 20 height 20
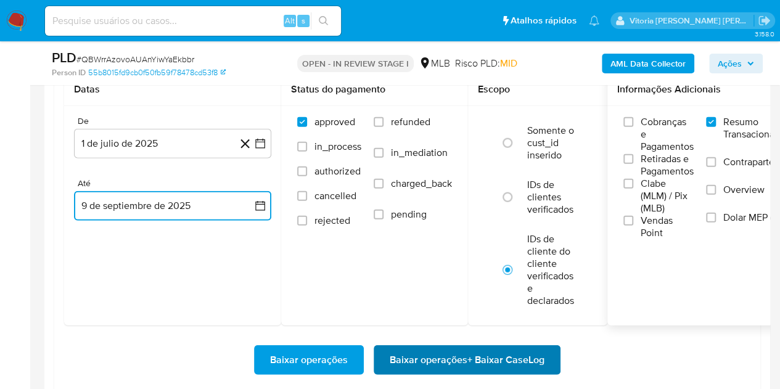
click at [487, 368] on span "Baixar operações + Baixar CaseLog" at bounding box center [467, 360] width 155 height 27
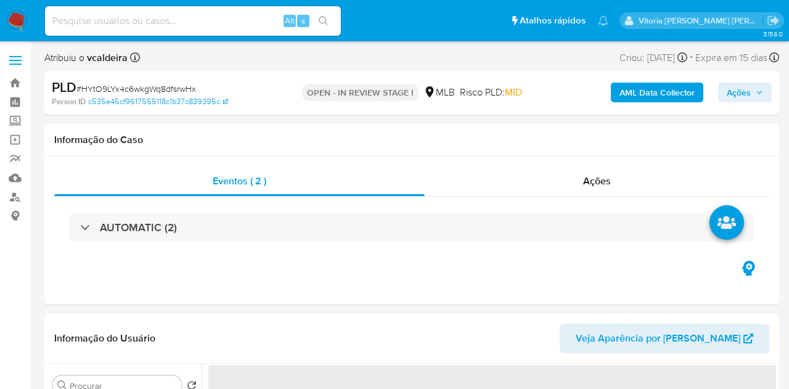
select select "10"
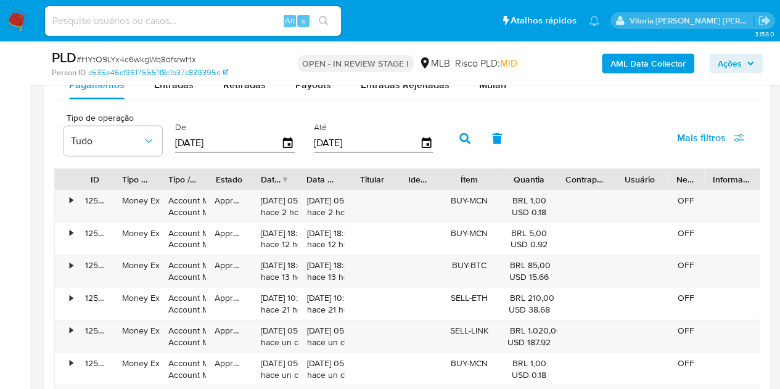
scroll to position [1322, 0]
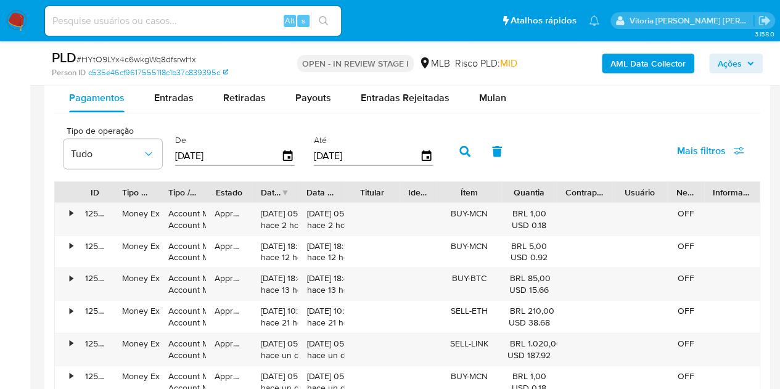
drag, startPoint x: 479, startPoint y: 91, endPoint x: 500, endPoint y: 114, distance: 31.0
click at [479, 91] on span "Mulan" at bounding box center [492, 98] width 27 height 14
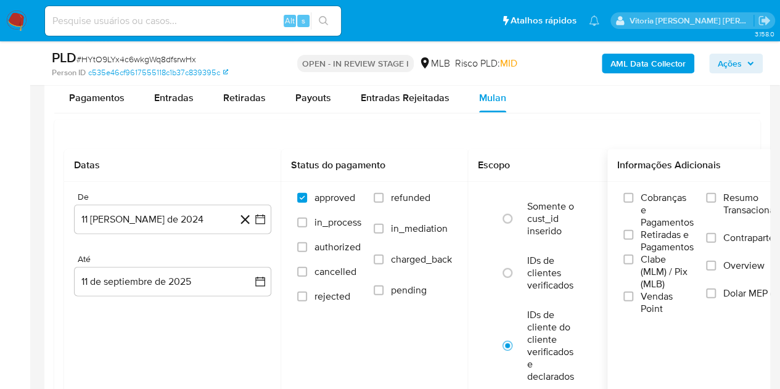
click at [741, 214] on span "Resumo Transacionalidade" at bounding box center [762, 204] width 78 height 25
click at [716, 203] on input "Resumo Transacionalidade" at bounding box center [711, 198] width 10 height 10
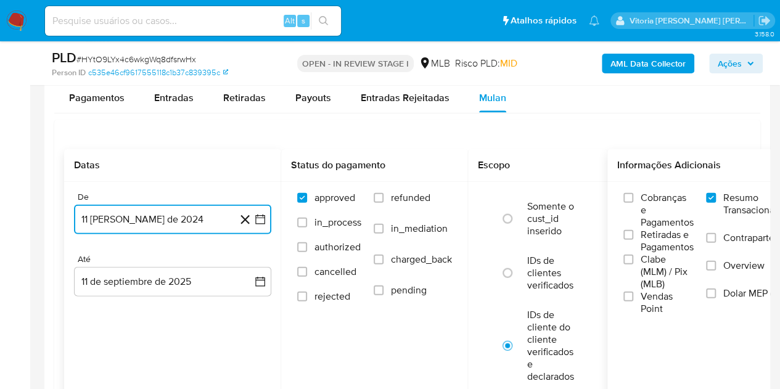
click at [122, 216] on button "11 [PERSON_NAME] de 2024" at bounding box center [172, 220] width 197 height 30
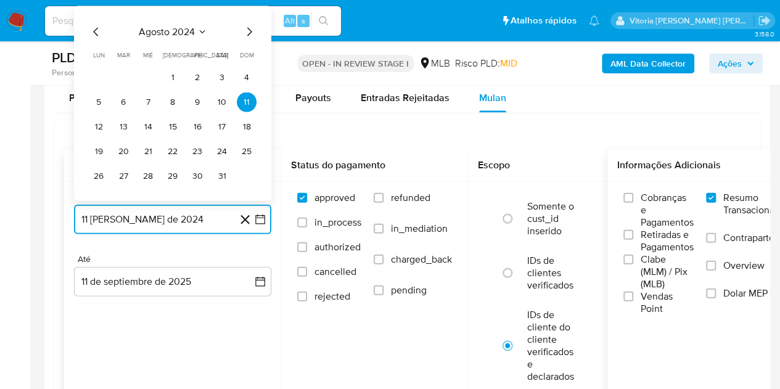
click at [183, 33] on span "agosto 2024" at bounding box center [167, 32] width 56 height 12
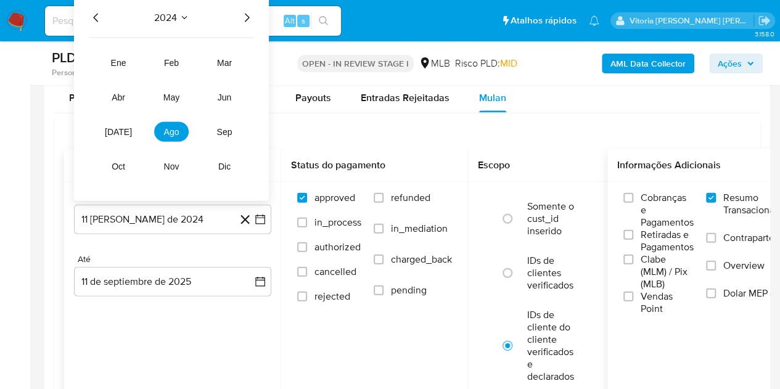
click at [250, 15] on icon "Año siguiente" at bounding box center [246, 17] width 15 height 15
click at [110, 130] on button "[DATE]" at bounding box center [118, 132] width 35 height 20
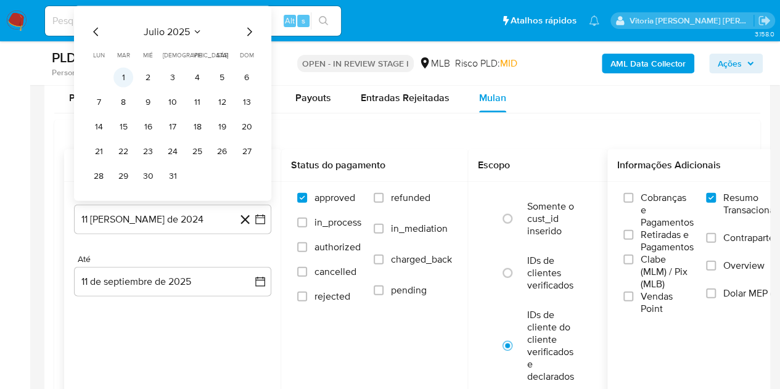
click at [128, 77] on button "1" at bounding box center [123, 78] width 20 height 20
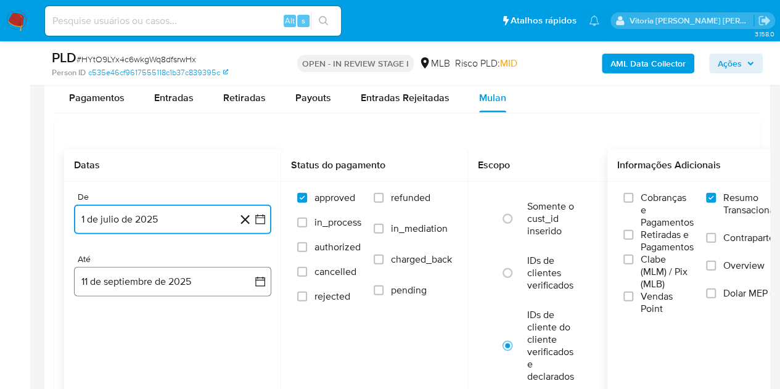
click at [146, 278] on button "11 de septiembre de 2025" at bounding box center [172, 282] width 197 height 30
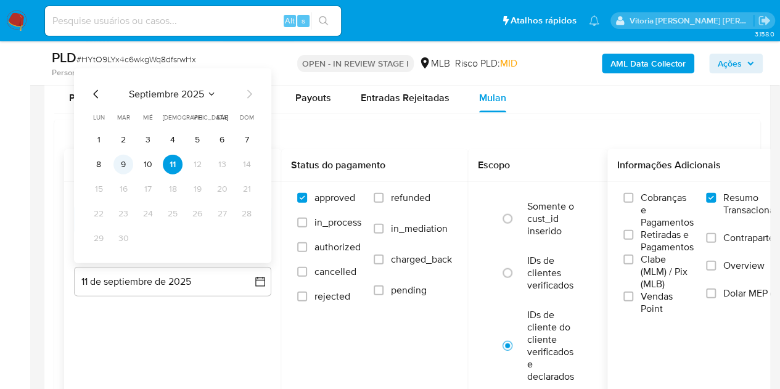
click at [123, 167] on button "9" at bounding box center [123, 165] width 20 height 20
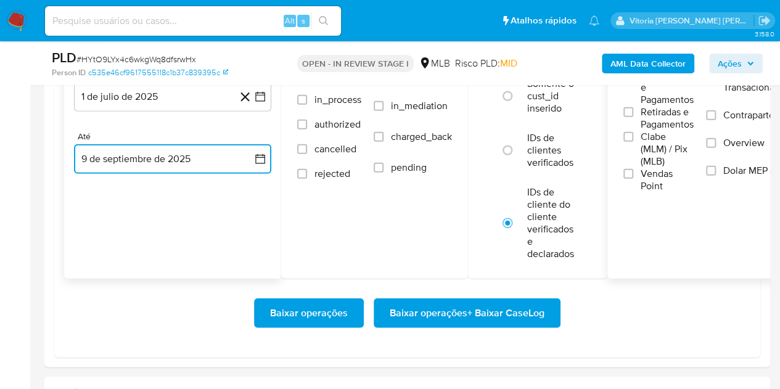
scroll to position [1445, 0]
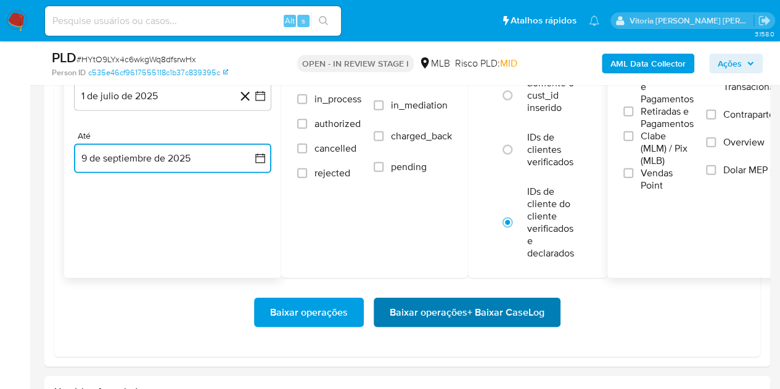
click at [458, 304] on span "Baixar operações + Baixar CaseLog" at bounding box center [467, 312] width 155 height 27
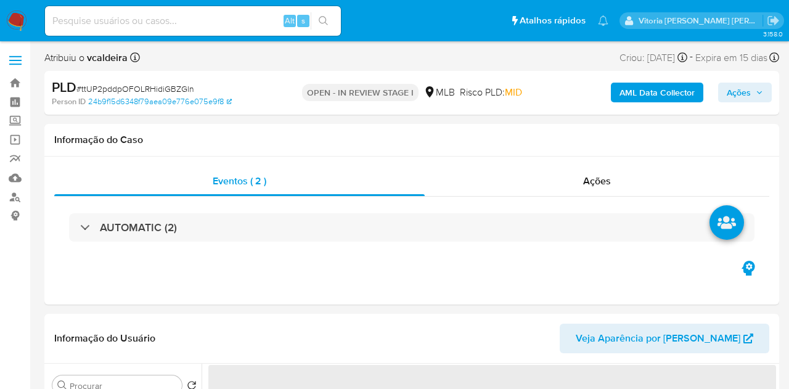
select select "10"
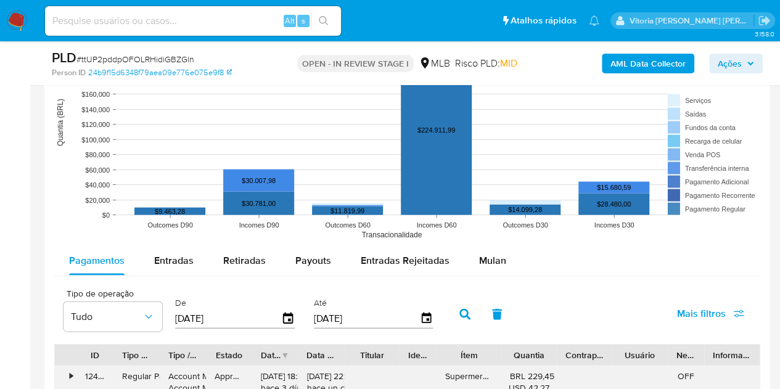
scroll to position [1233, 0]
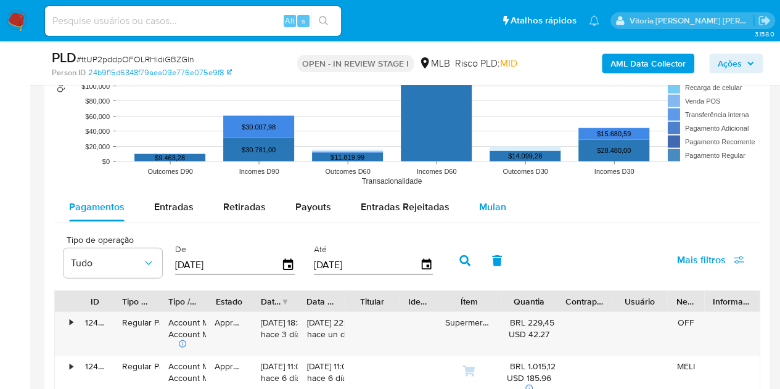
click at [484, 201] on span "Mulan" at bounding box center [492, 207] width 27 height 14
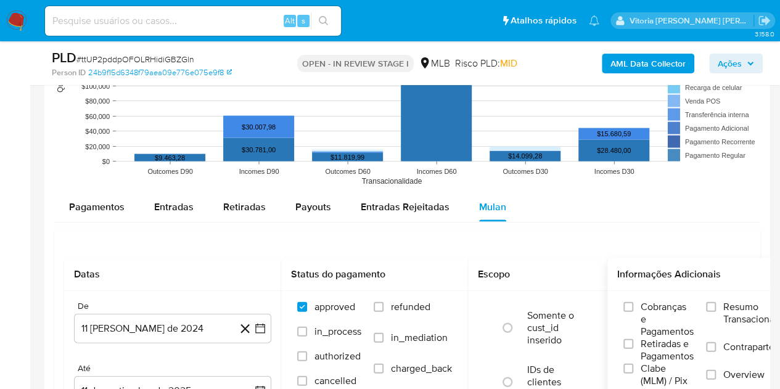
scroll to position [1357, 0]
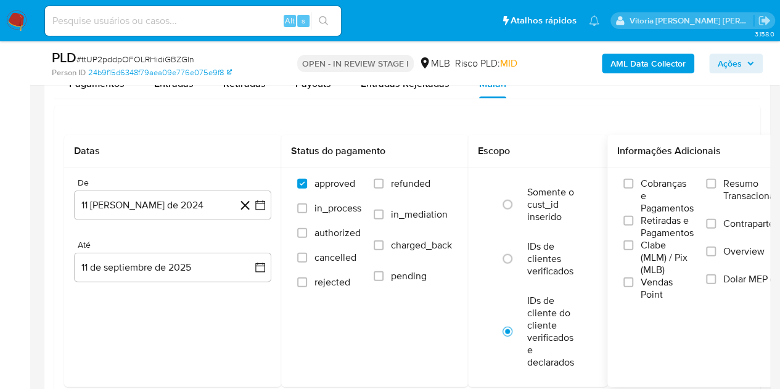
click at [727, 179] on span "Resumo Transacionalidade" at bounding box center [762, 190] width 78 height 25
click at [716, 179] on input "Resumo Transacionalidade" at bounding box center [711, 184] width 10 height 10
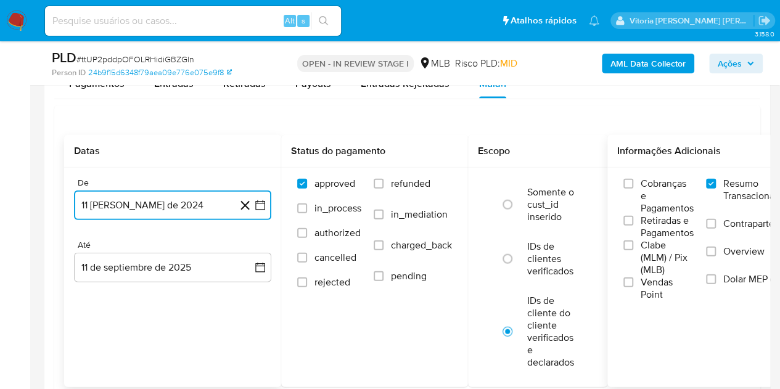
click at [105, 214] on button "11 [PERSON_NAME] de 2024" at bounding box center [172, 206] width 197 height 30
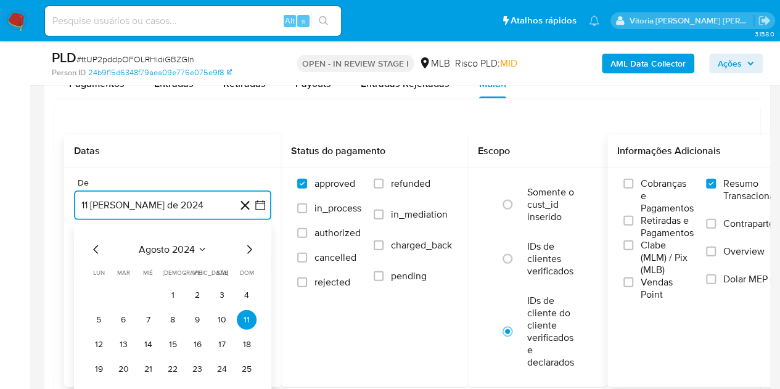
click at [189, 247] on span "agosto 2024" at bounding box center [167, 250] width 56 height 12
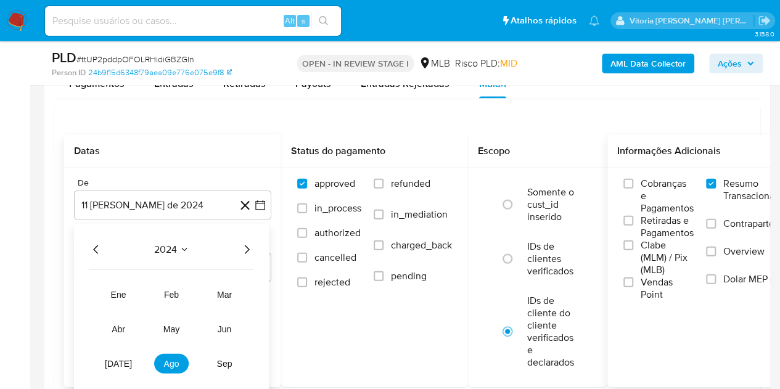
click at [247, 245] on icon "Año siguiente" at bounding box center [247, 249] width 5 height 9
click at [109, 372] on tr "ene feb mar abr may jun [DATE] ago sep oct nov dic" at bounding box center [171, 346] width 141 height 123
click at [112, 368] on button "[DATE]" at bounding box center [118, 364] width 35 height 20
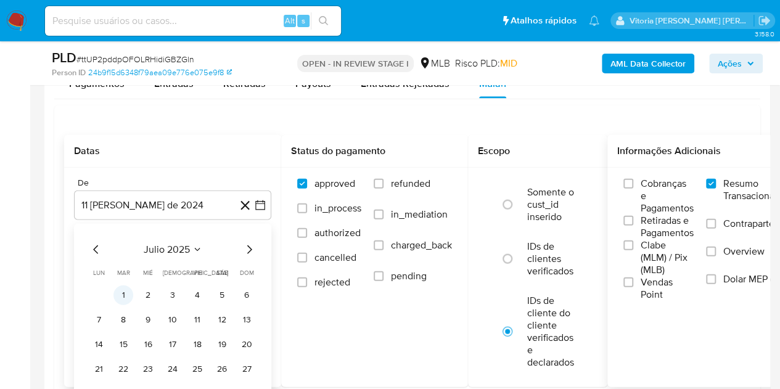
click at [121, 295] on button "1" at bounding box center [123, 296] width 20 height 20
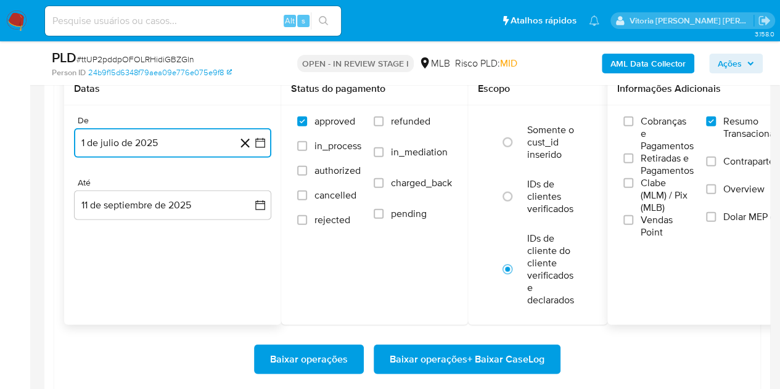
scroll to position [1480, 0]
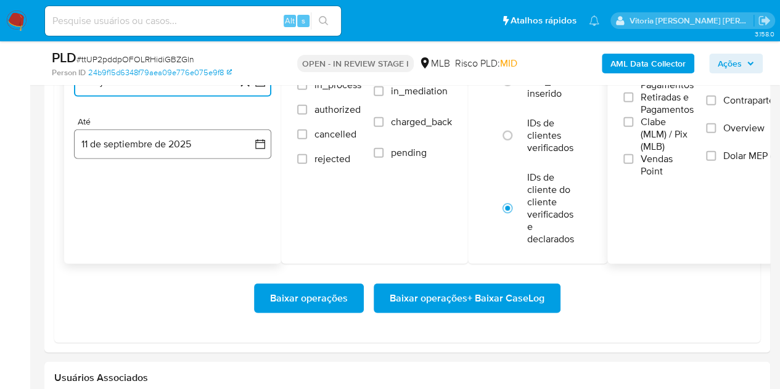
click at [158, 144] on button "11 de septiembre de 2025" at bounding box center [172, 145] width 197 height 30
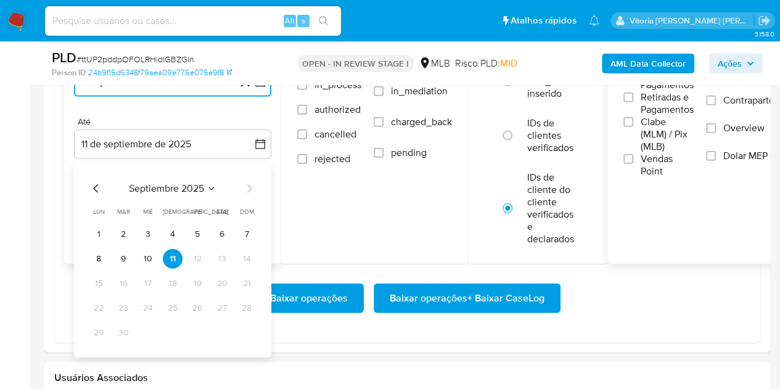
drag, startPoint x: 122, startPoint y: 250, endPoint x: 149, endPoint y: 260, distance: 28.3
click at [123, 250] on button "9" at bounding box center [123, 259] width 20 height 20
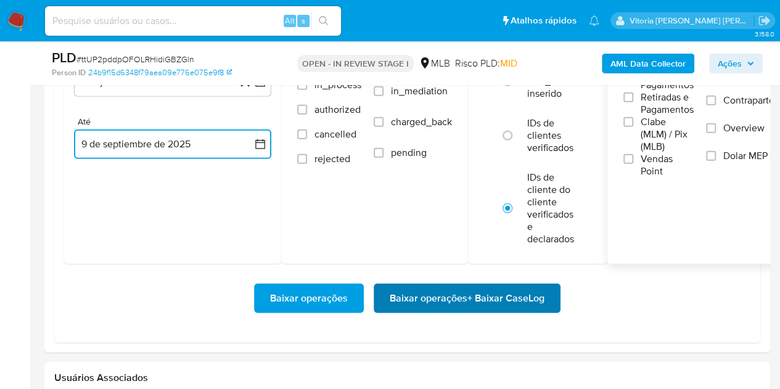
click at [462, 303] on span "Baixar operações + Baixar CaseLog" at bounding box center [467, 298] width 155 height 27
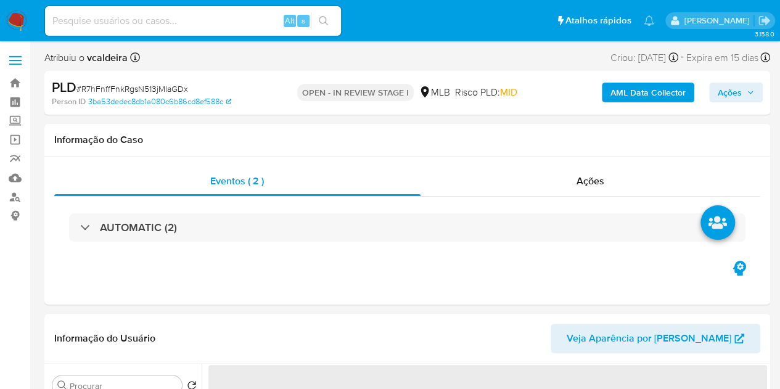
select select "10"
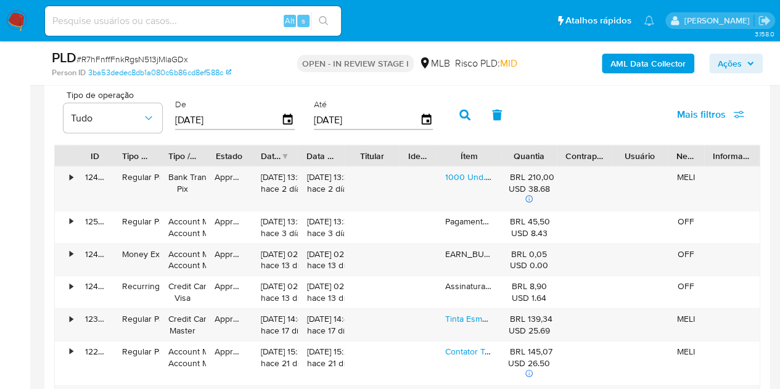
scroll to position [1110, 0]
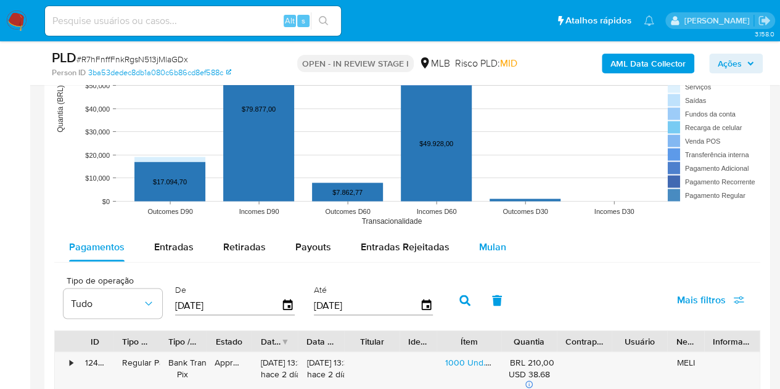
click at [508, 251] on button "Mulan" at bounding box center [492, 247] width 57 height 30
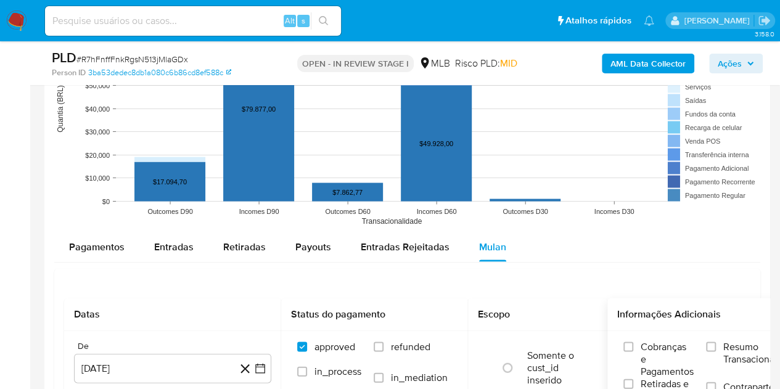
scroll to position [1233, 0]
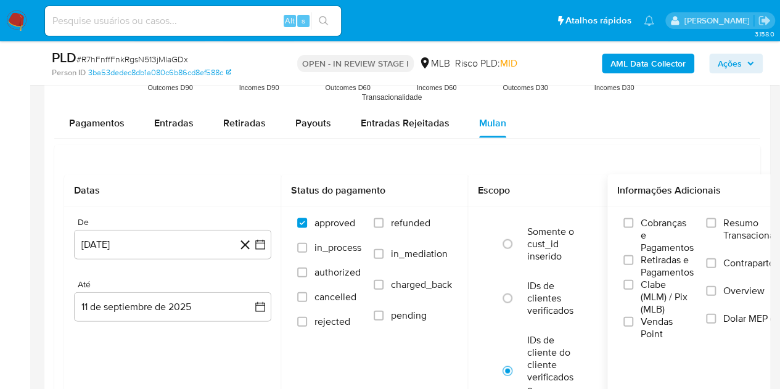
click at [750, 231] on span "Resumo Transacionalidade" at bounding box center [762, 229] width 78 height 25
click at [716, 228] on input "Resumo Transacionalidade" at bounding box center [711, 223] width 10 height 10
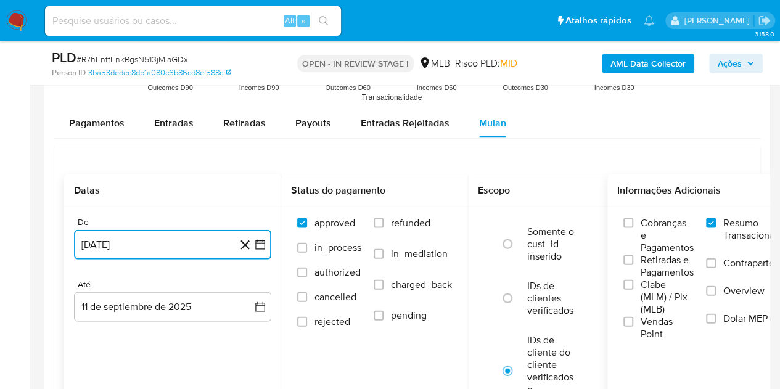
click at [165, 237] on button "[DATE]" at bounding box center [172, 245] width 197 height 30
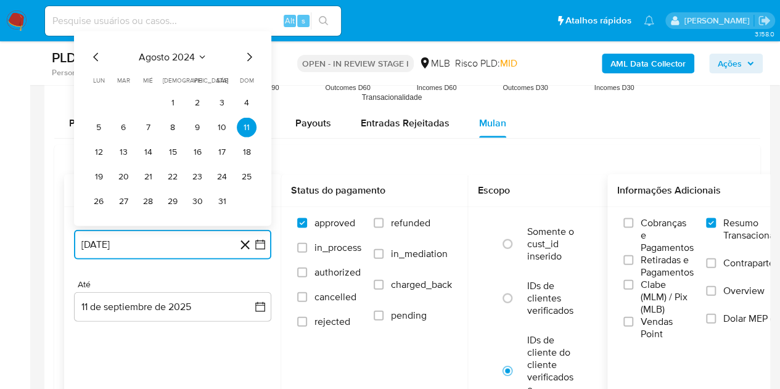
click at [174, 57] on span "agosto 2024" at bounding box center [167, 57] width 56 height 12
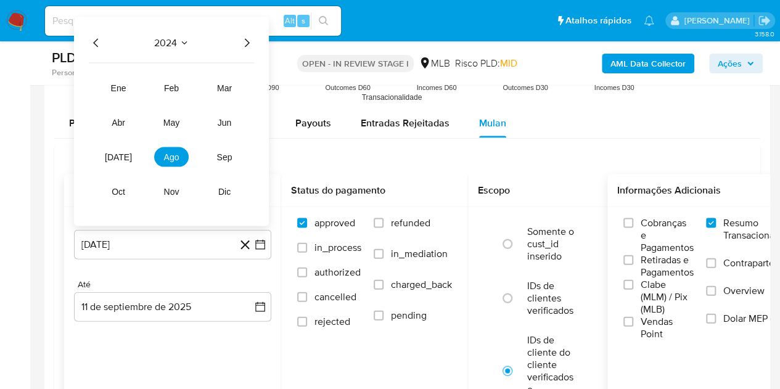
click at [245, 36] on icon "Año siguiente" at bounding box center [246, 43] width 15 height 15
click at [122, 152] on span "[DATE]" at bounding box center [118, 157] width 27 height 10
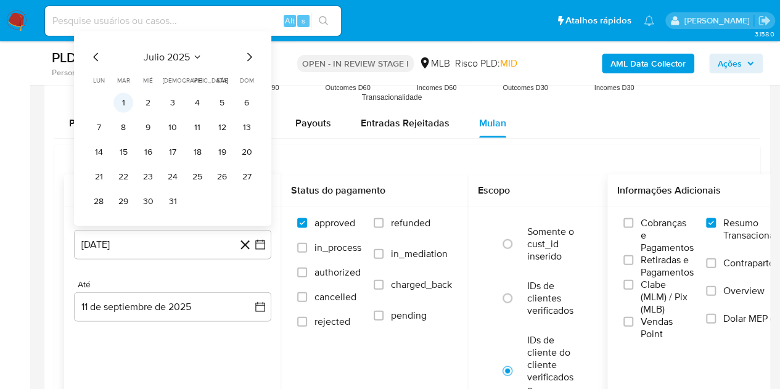
click at [127, 99] on button "1" at bounding box center [123, 103] width 20 height 20
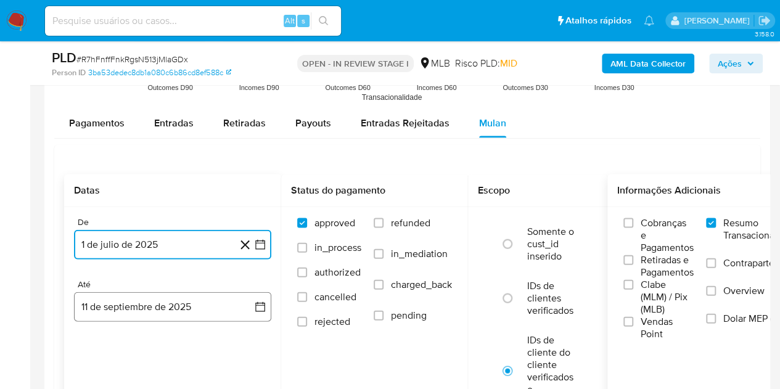
click at [110, 308] on button "11 de septiembre de 2025" at bounding box center [172, 307] width 197 height 30
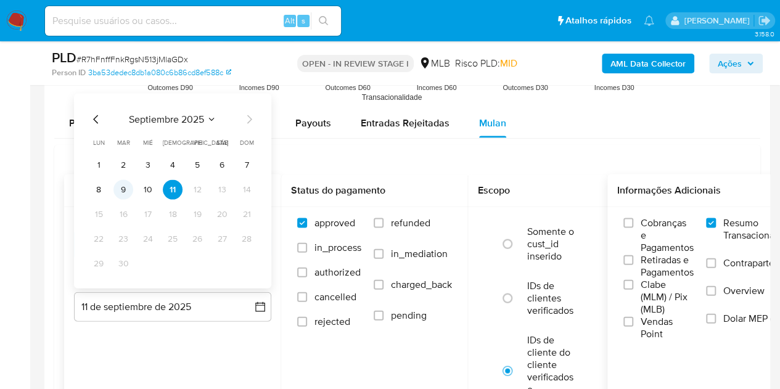
click at [126, 197] on button "9" at bounding box center [123, 190] width 20 height 20
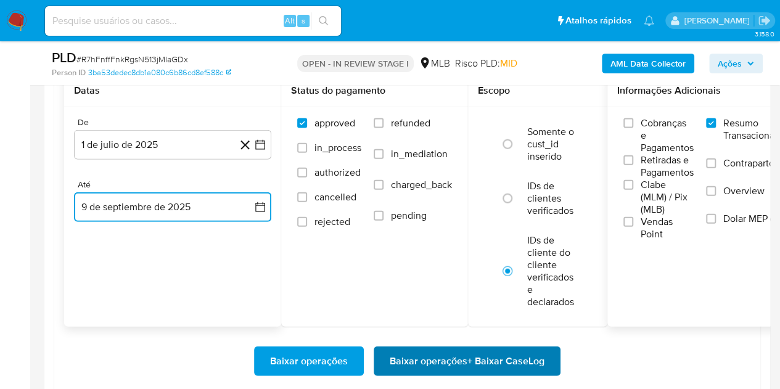
scroll to position [1418, 0]
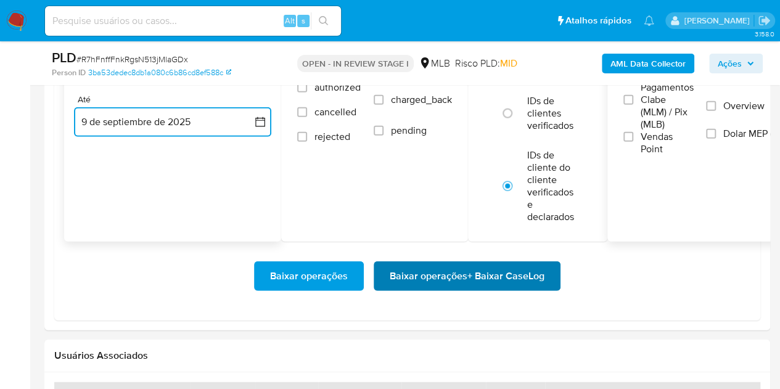
click at [450, 273] on span "Baixar operações + Baixar CaseLog" at bounding box center [467, 276] width 155 height 27
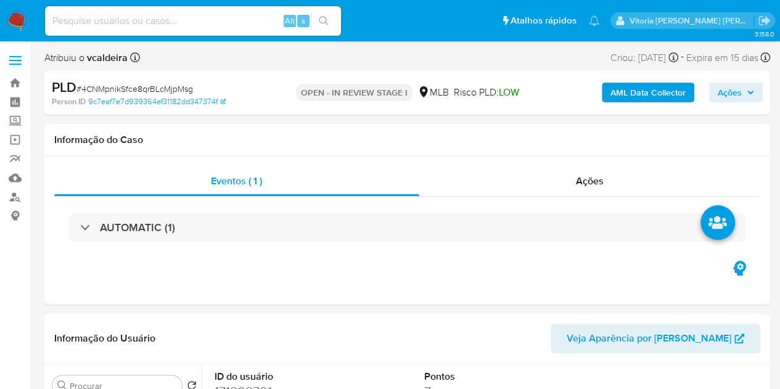
select select "10"
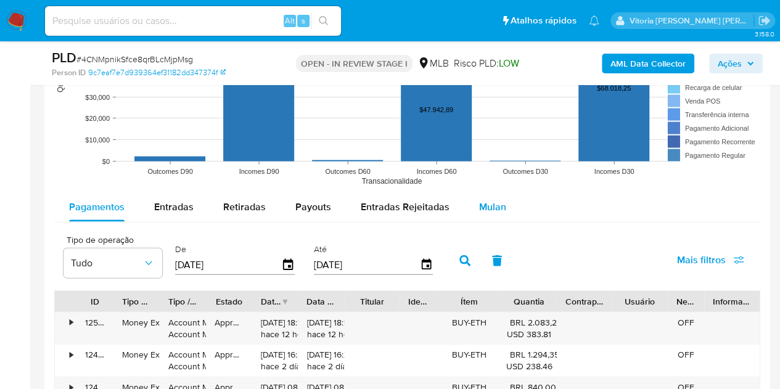
click at [484, 208] on span "Mulan" at bounding box center [492, 207] width 27 height 14
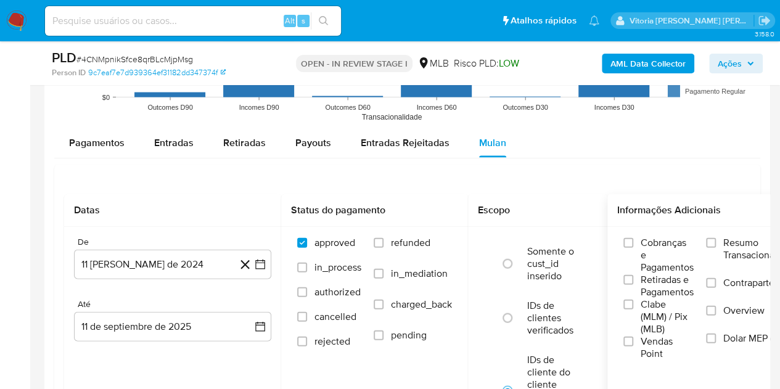
scroll to position [1357, 0]
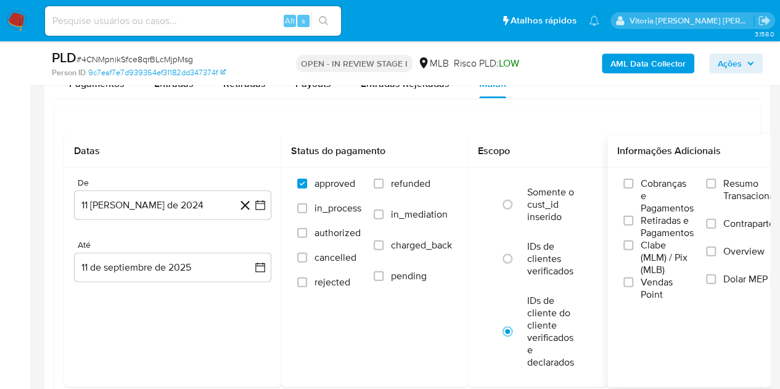
click at [733, 197] on span "Resumo Transacionalidade" at bounding box center [762, 190] width 78 height 25
click at [716, 189] on input "Resumo Transacionalidade" at bounding box center [711, 184] width 10 height 10
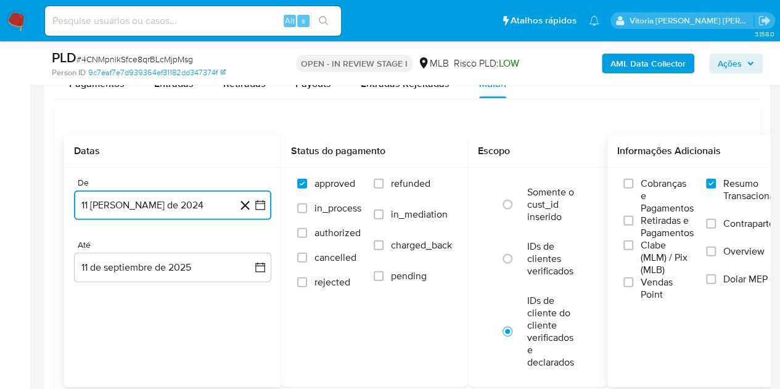
click at [127, 196] on button "11 [PERSON_NAME] de 2024" at bounding box center [172, 206] width 197 height 30
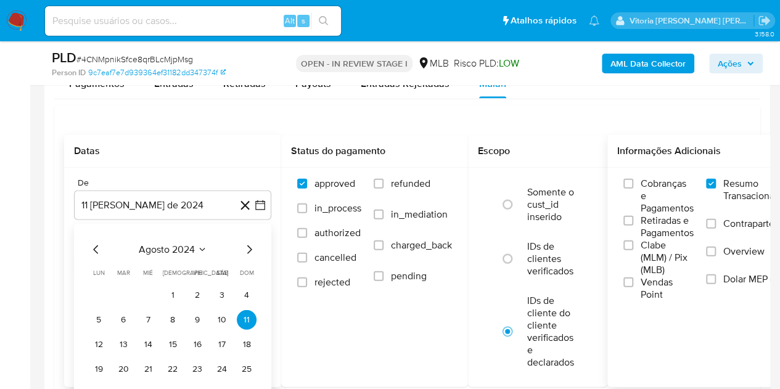
click at [164, 239] on div "agosto 2024 agosto 2024 lun lunes mar martes mié miércoles jue jueves vie viern…" at bounding box center [172, 321] width 197 height 195
click at [175, 244] on span "agosto 2024" at bounding box center [167, 250] width 56 height 12
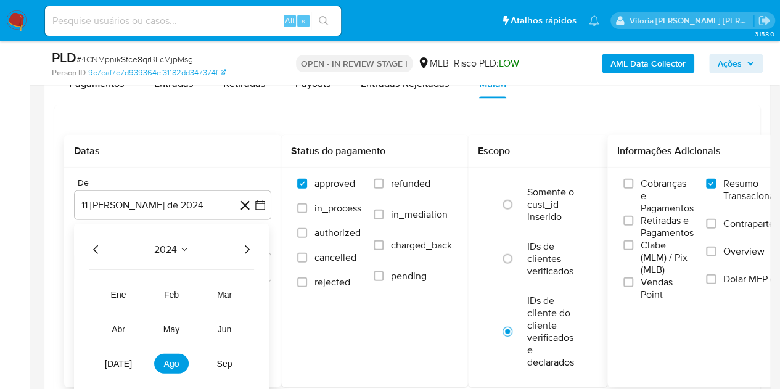
click at [247, 245] on icon "Año siguiente" at bounding box center [246, 249] width 15 height 15
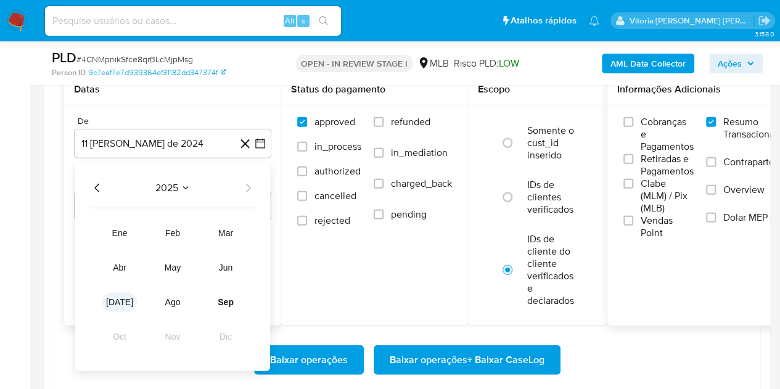
click at [130, 307] on button "[DATE]" at bounding box center [119, 302] width 35 height 20
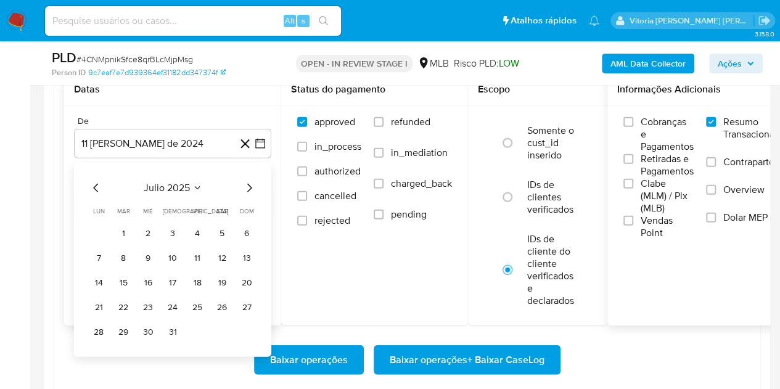
click at [131, 220] on table "lun lunes mar martes mié miércoles jue jueves vie viernes sáb sábado dom doming…" at bounding box center [173, 275] width 168 height 136
click at [127, 228] on button "1" at bounding box center [123, 234] width 20 height 20
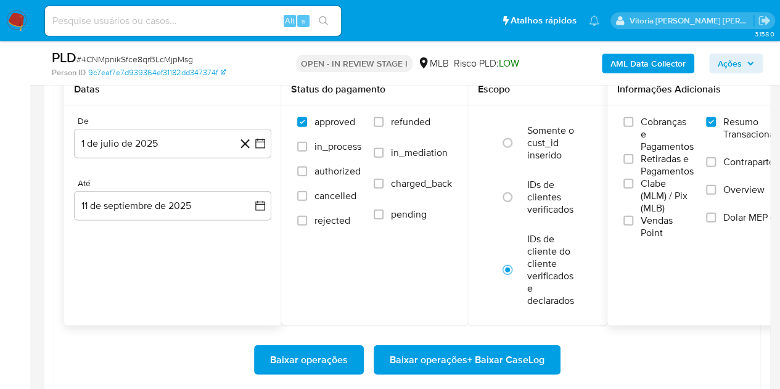
click at [134, 184] on div "Até" at bounding box center [172, 183] width 197 height 11
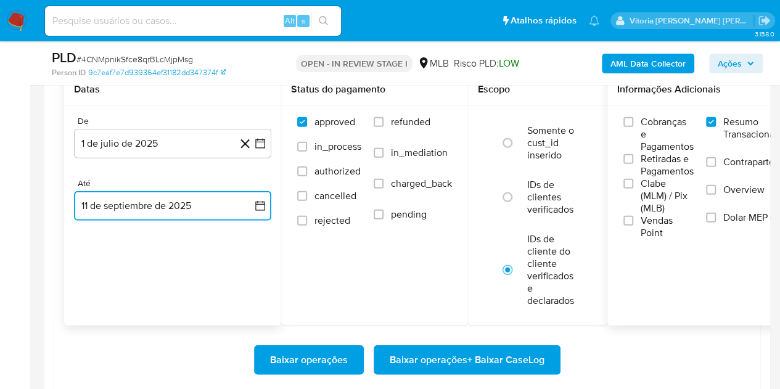
click at [131, 202] on button "11 de septiembre de 2025" at bounding box center [172, 206] width 197 height 30
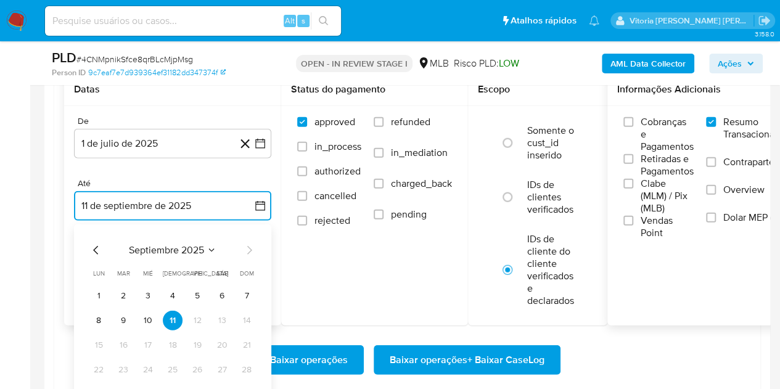
click at [122, 322] on button "9" at bounding box center [123, 321] width 20 height 20
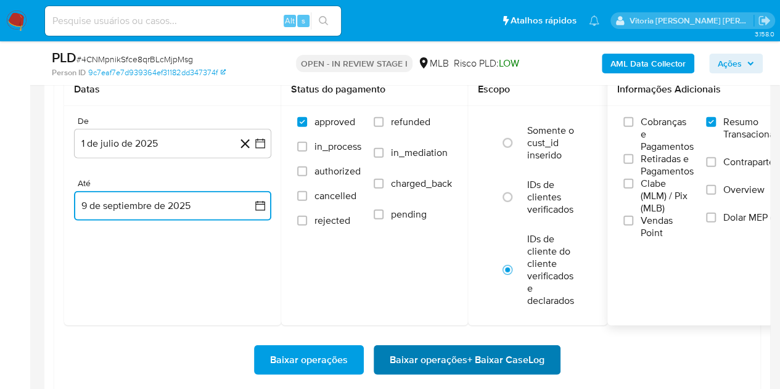
click at [527, 364] on span "Baixar operações + Baixar CaseLog" at bounding box center [467, 360] width 155 height 27
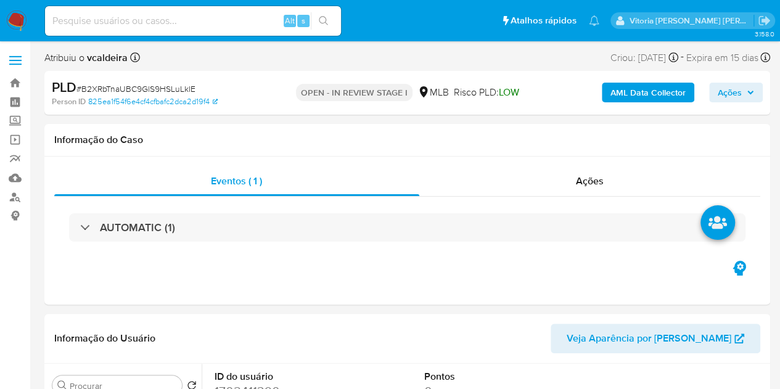
select select "10"
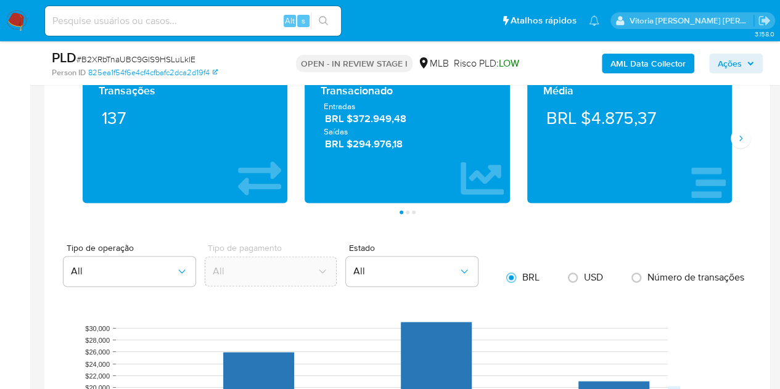
scroll to position [1110, 0]
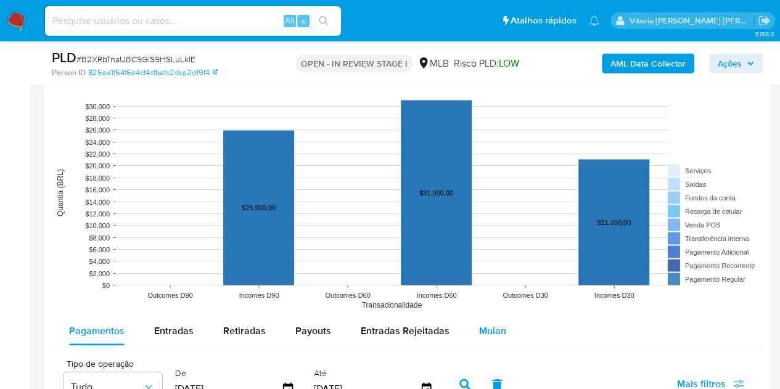
click at [485, 332] on span "Mulan" at bounding box center [492, 330] width 27 height 14
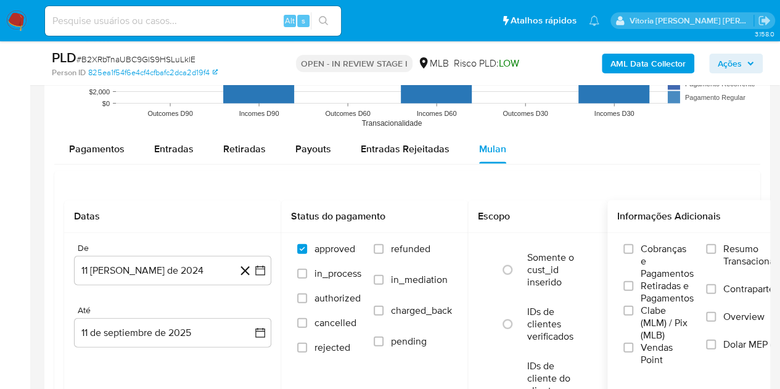
scroll to position [1357, 0]
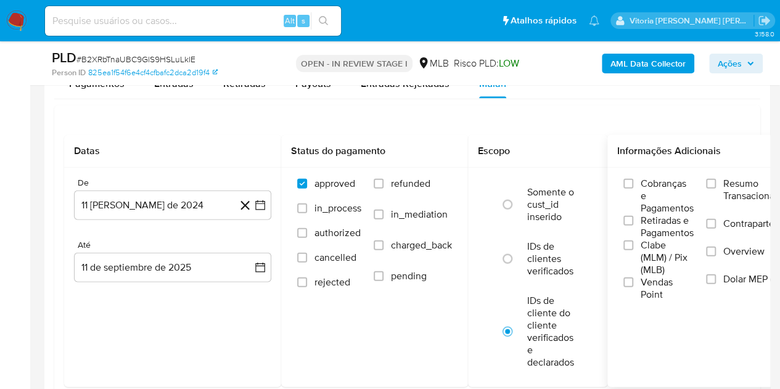
click at [756, 184] on span "Resumo Transacionalidade" at bounding box center [762, 190] width 78 height 25
click at [716, 184] on input "Resumo Transacionalidade" at bounding box center [711, 184] width 10 height 10
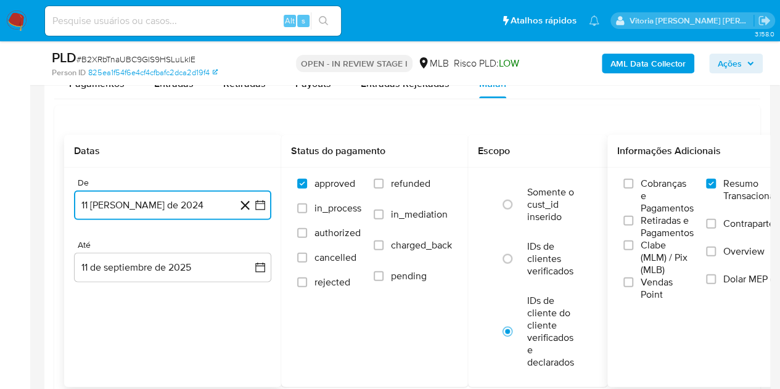
click at [143, 198] on button "11 [PERSON_NAME] de 2024" at bounding box center [172, 206] width 197 height 30
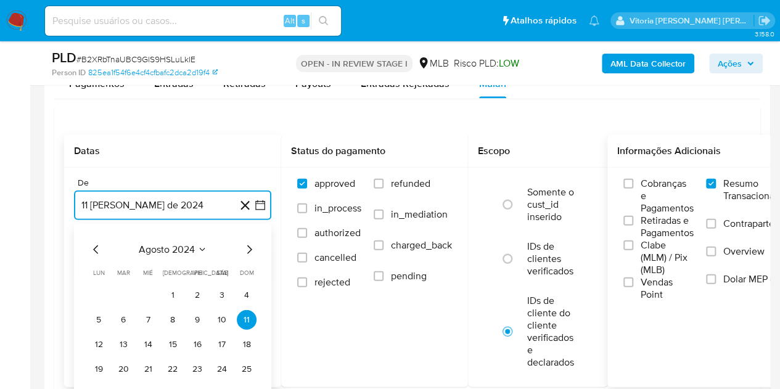
click at [158, 250] on span "agosto 2024" at bounding box center [167, 250] width 56 height 12
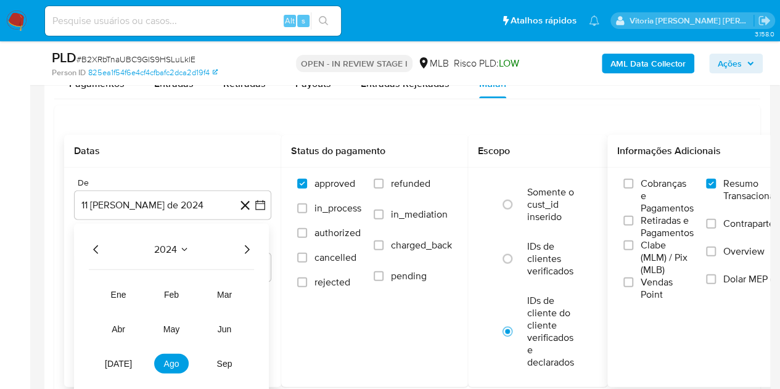
click at [249, 243] on icon "Año siguiente" at bounding box center [246, 249] width 15 height 15
click at [123, 367] on button "[DATE]" at bounding box center [118, 364] width 35 height 20
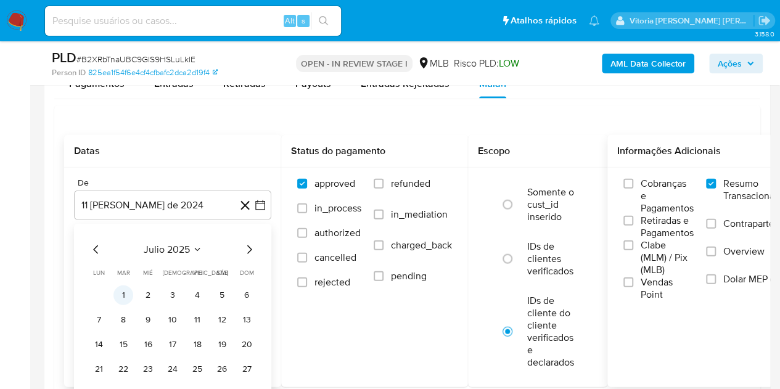
click at [122, 291] on button "1" at bounding box center [123, 296] width 20 height 20
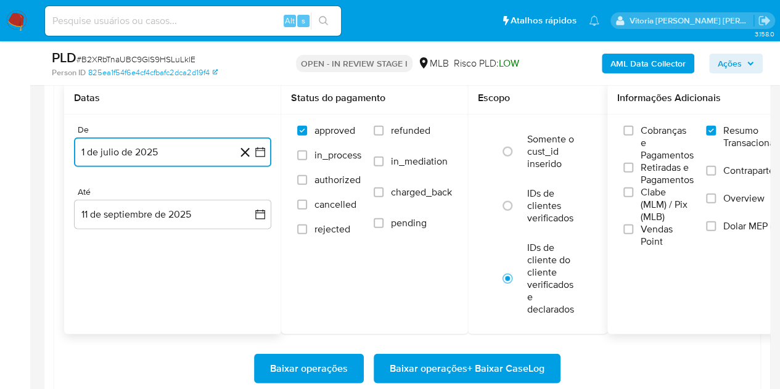
scroll to position [1480, 0]
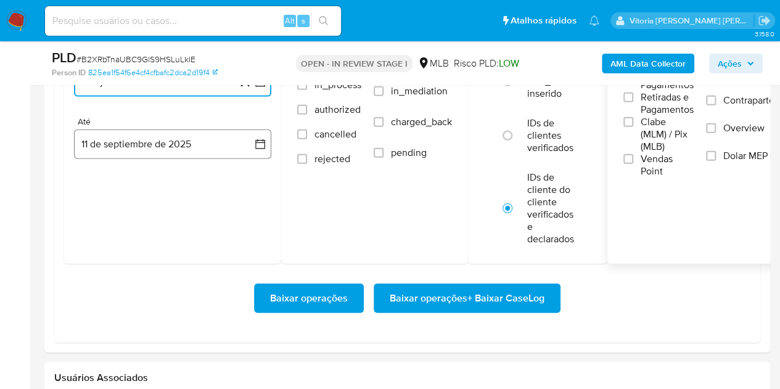
click at [123, 138] on button "11 de septiembre de 2025" at bounding box center [172, 145] width 197 height 30
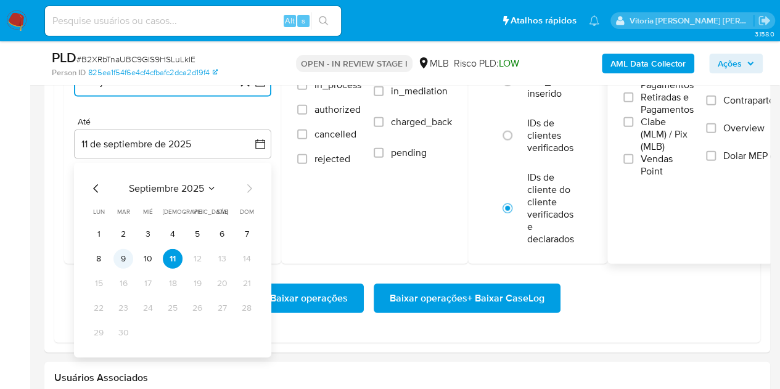
click at [123, 260] on button "9" at bounding box center [123, 259] width 20 height 20
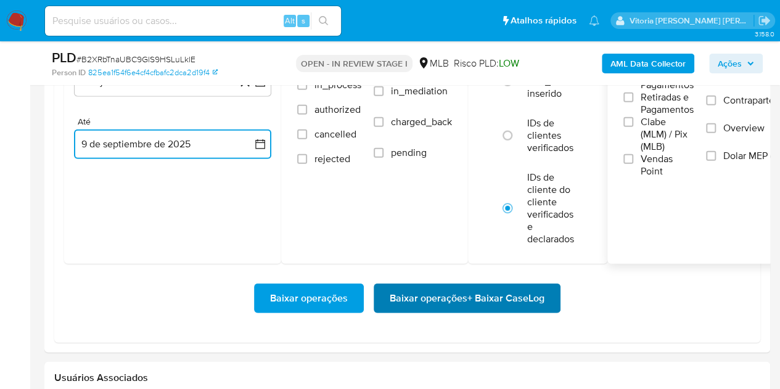
click at [466, 307] on span "Baixar operações + Baixar CaseLog" at bounding box center [467, 298] width 155 height 27
